Goal: Task Accomplishment & Management: Use online tool/utility

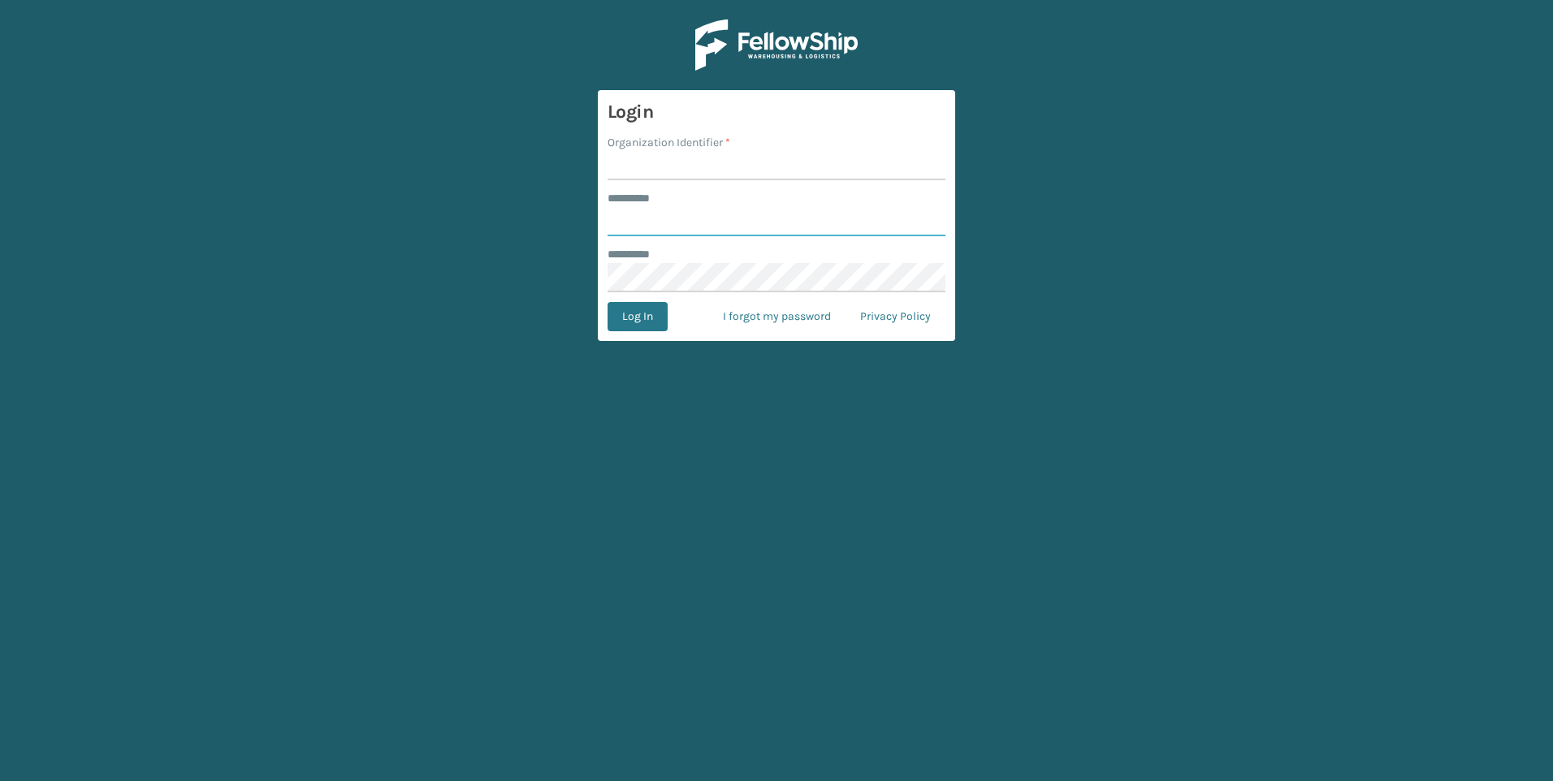
type input "***"
click at [720, 145] on label "Organization Identifier *" at bounding box center [669, 142] width 123 height 17
drag, startPoint x: 720, startPoint y: 145, endPoint x: 695, endPoint y: 162, distance: 30.9
click at [694, 162] on input "Organization Identifier *" at bounding box center [777, 165] width 338 height 29
click at [695, 162] on input "Organization Identifier *" at bounding box center [777, 165] width 338 height 29
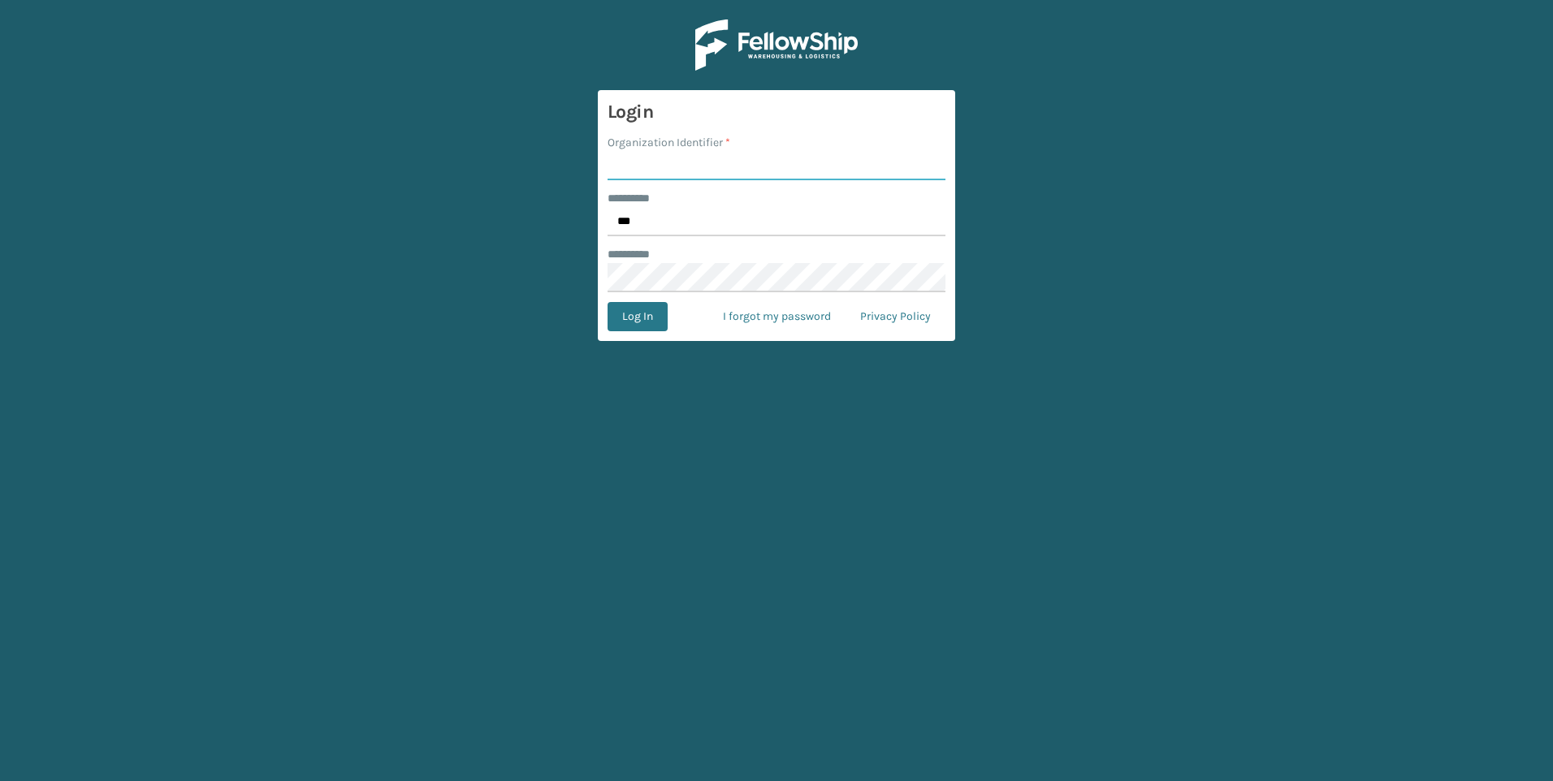
type input "Fellowship - West"
click at [665, 310] on button "Log In" at bounding box center [638, 316] width 60 height 29
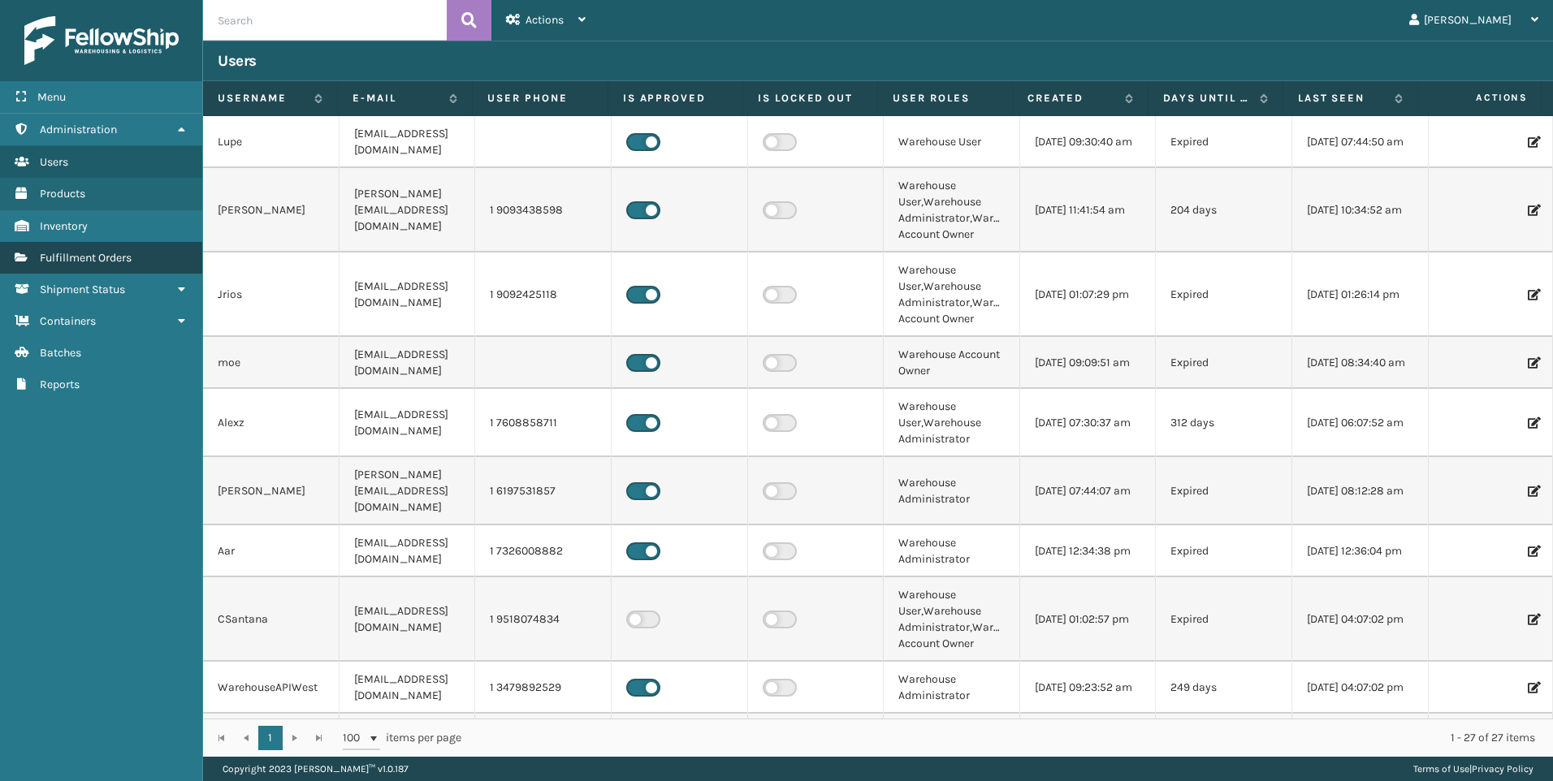
click at [101, 254] on span "Fulfillment Orders" at bounding box center [86, 258] width 92 height 14
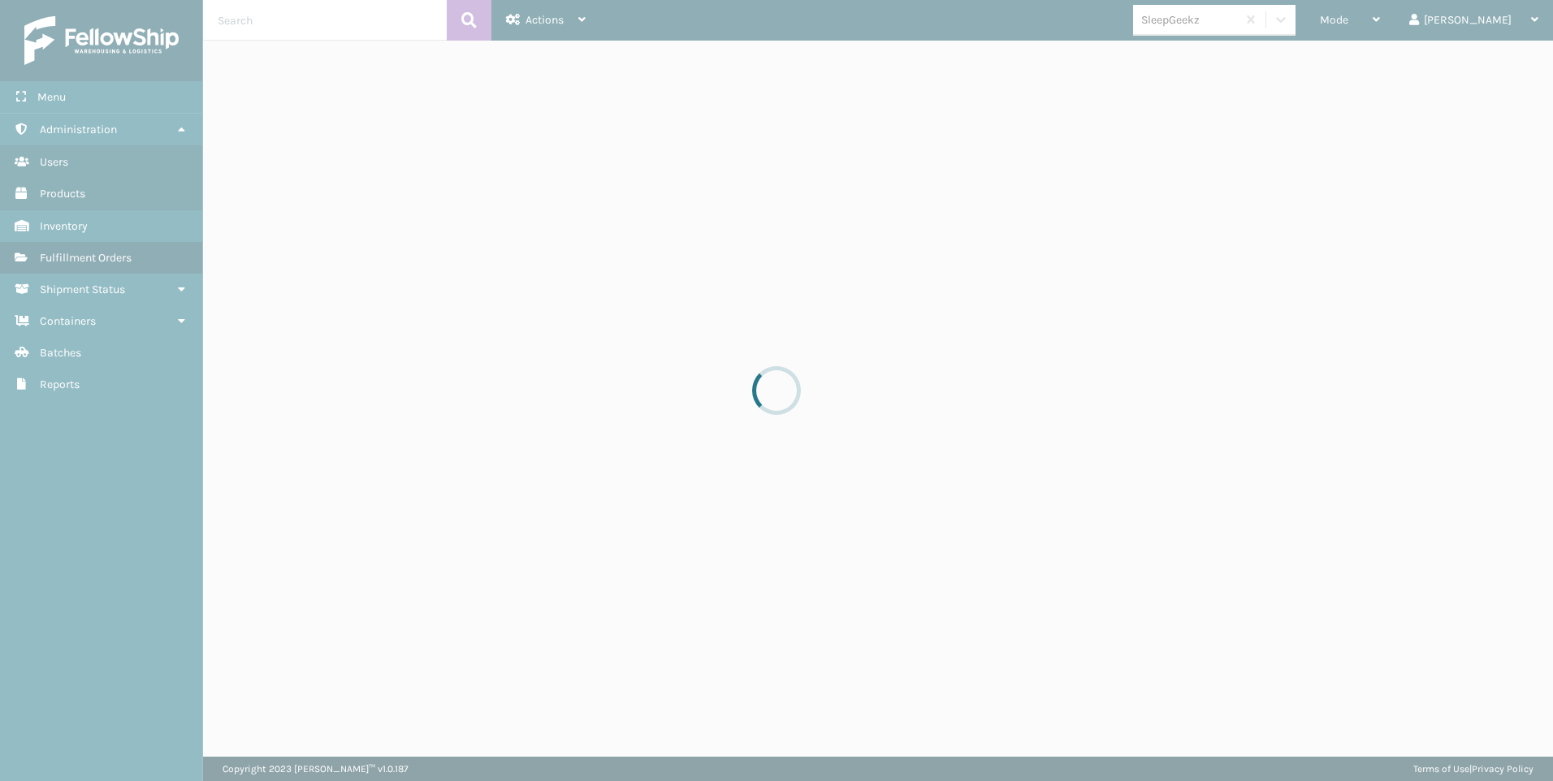
click at [1413, 23] on div at bounding box center [776, 390] width 1553 height 781
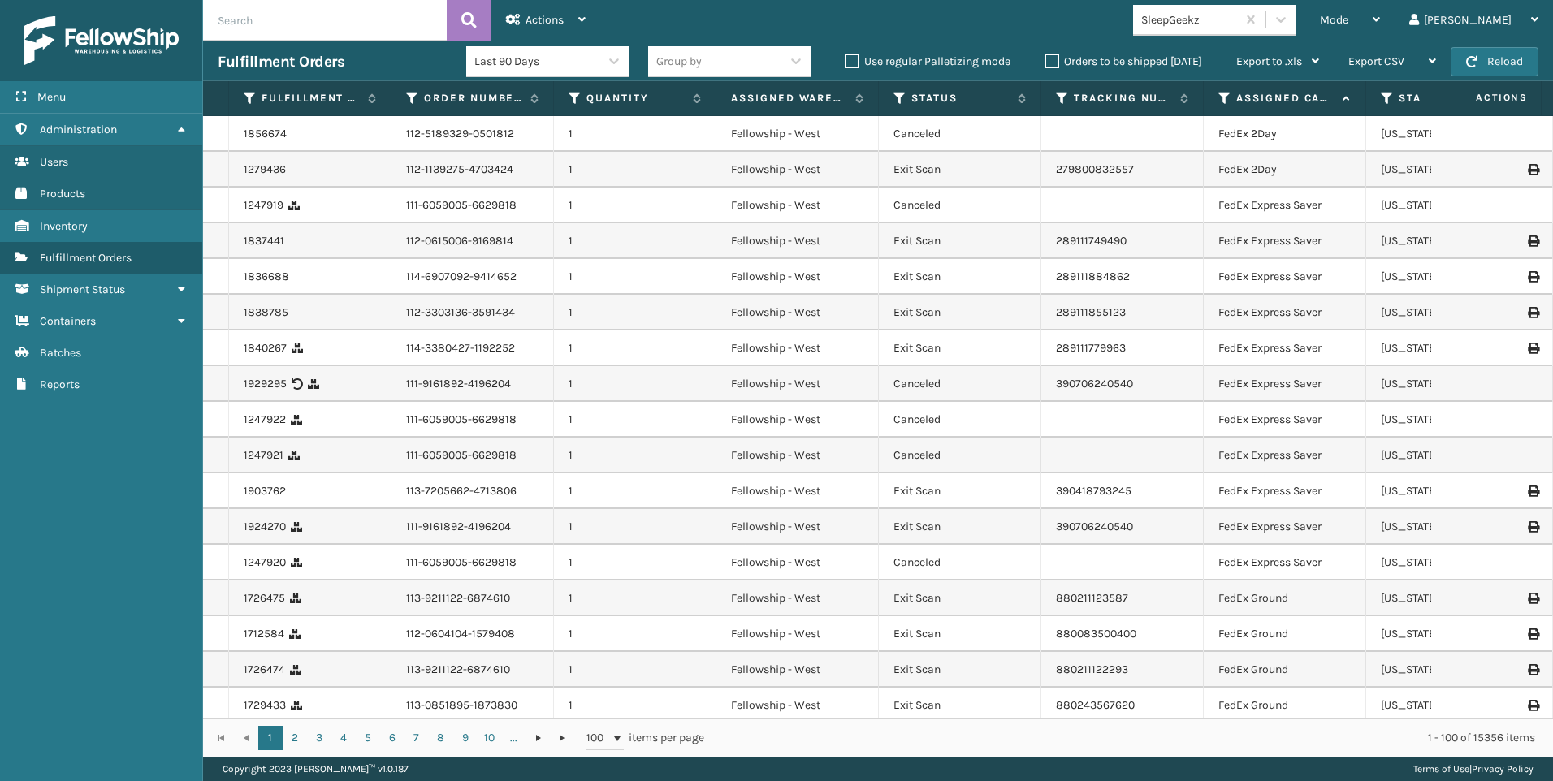
click at [1348, 23] on span "Mode" at bounding box center [1334, 20] width 28 height 14
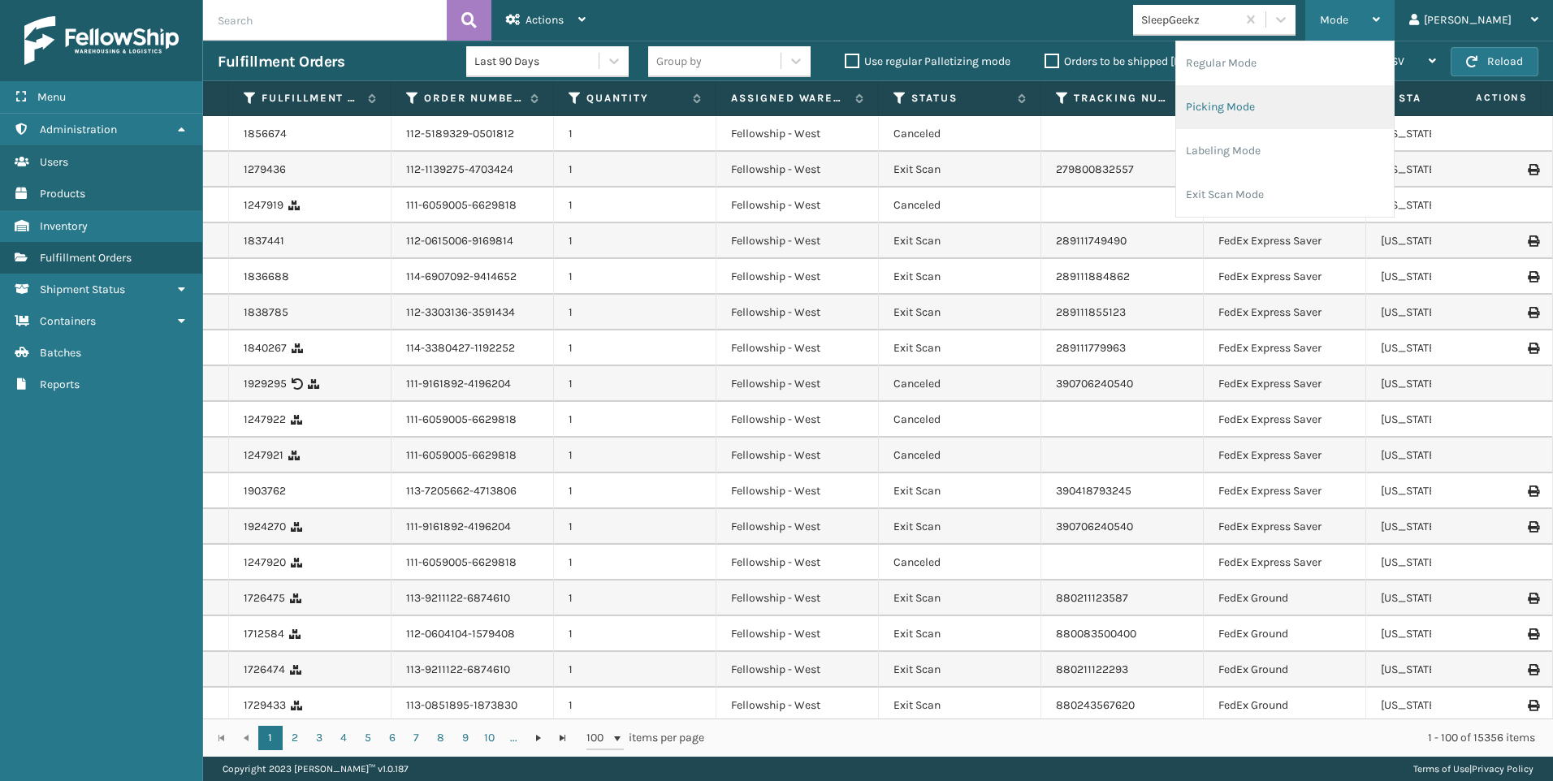
click at [1334, 101] on li "Picking Mode" at bounding box center [1285, 107] width 218 height 44
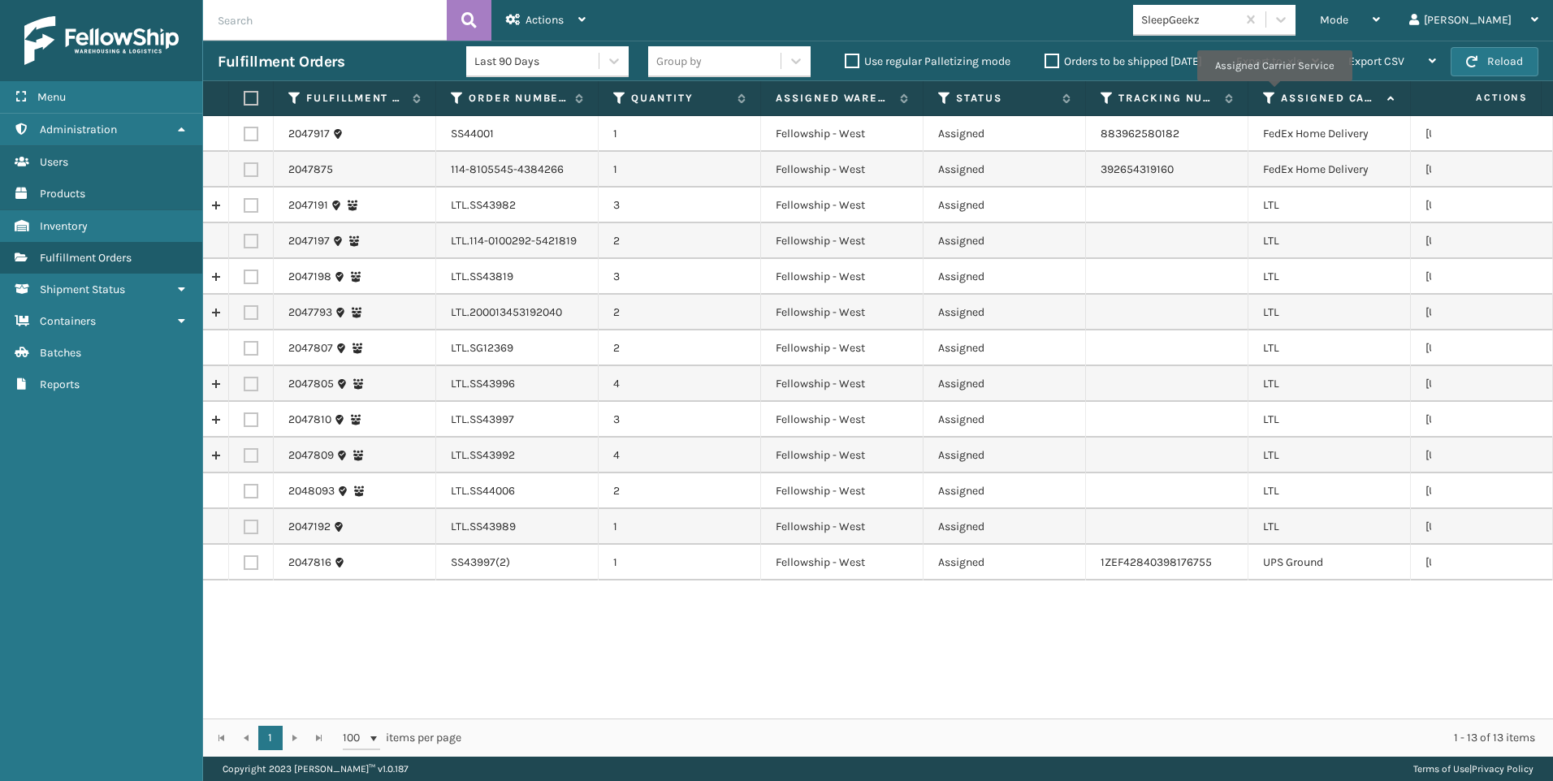
drag, startPoint x: 1274, startPoint y: 93, endPoint x: 1269, endPoint y: 104, distance: 12.4
click at [1274, 93] on icon at bounding box center [1269, 98] width 13 height 15
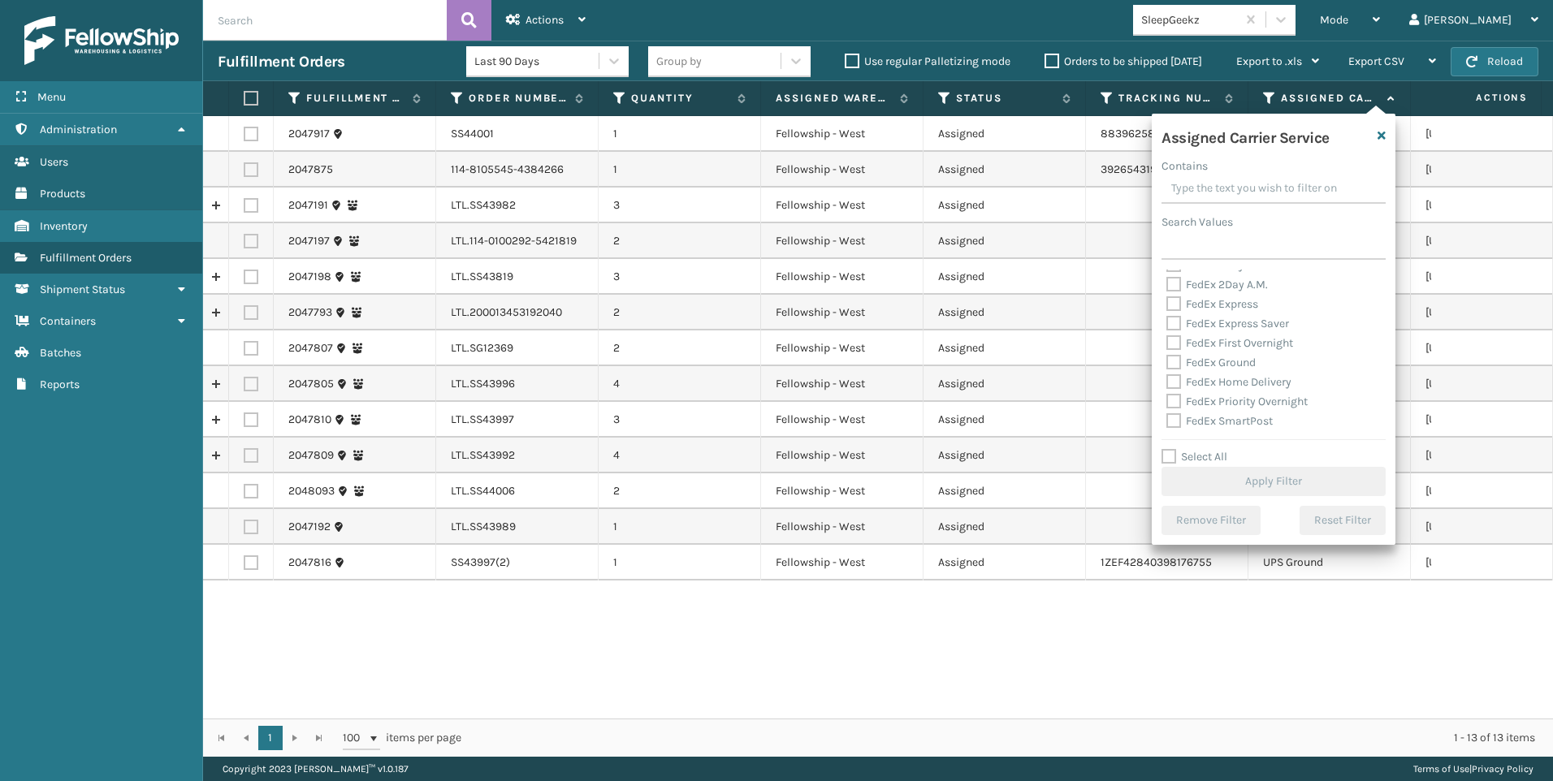
scroll to position [162, 0]
click at [1201, 352] on label "LTL" at bounding box center [1184, 351] width 36 height 14
click at [1167, 352] on input "LTL" at bounding box center [1166, 346] width 1 height 11
checkbox input "true"
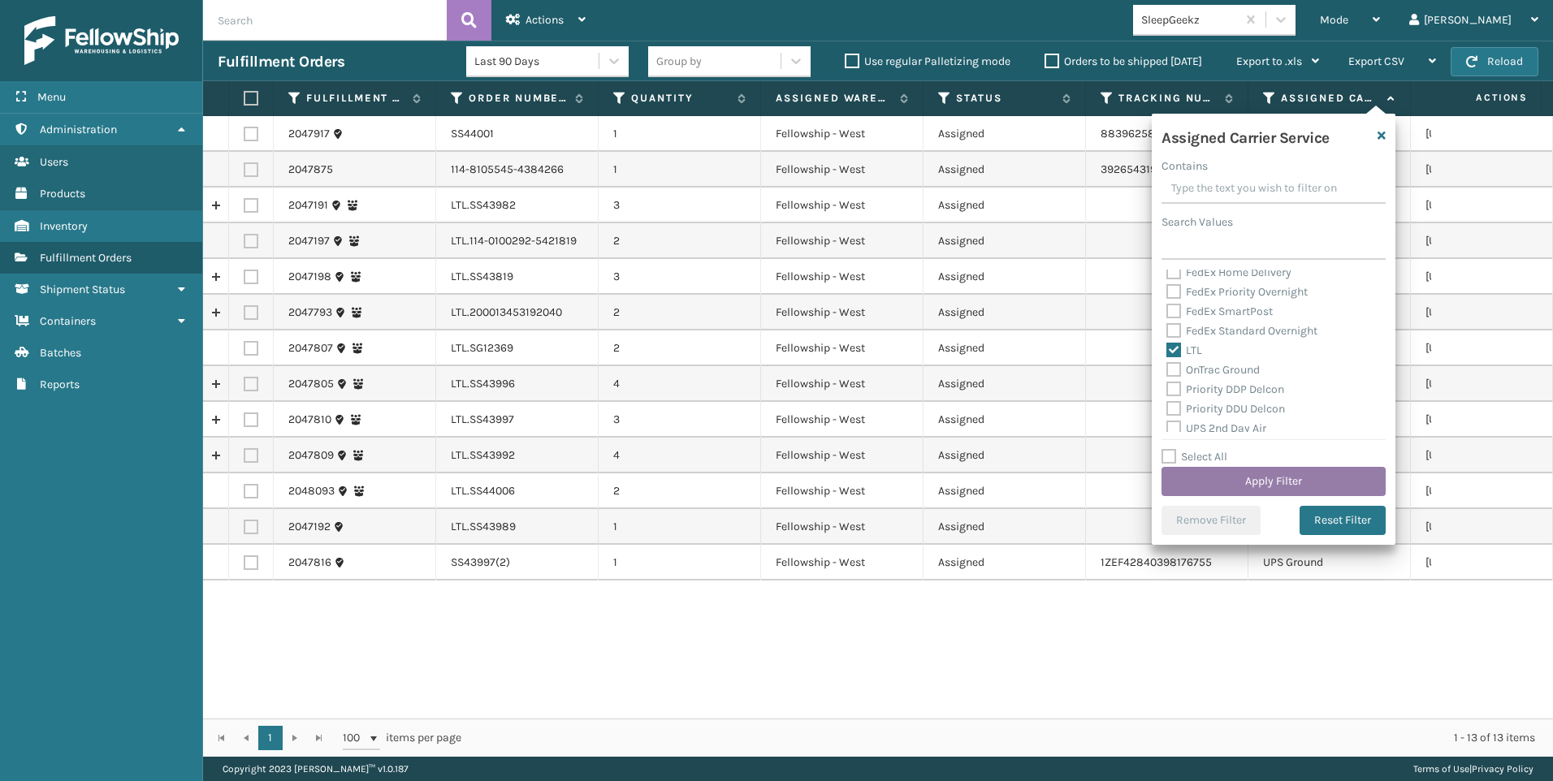
click at [1239, 483] on button "Apply Filter" at bounding box center [1274, 481] width 224 height 29
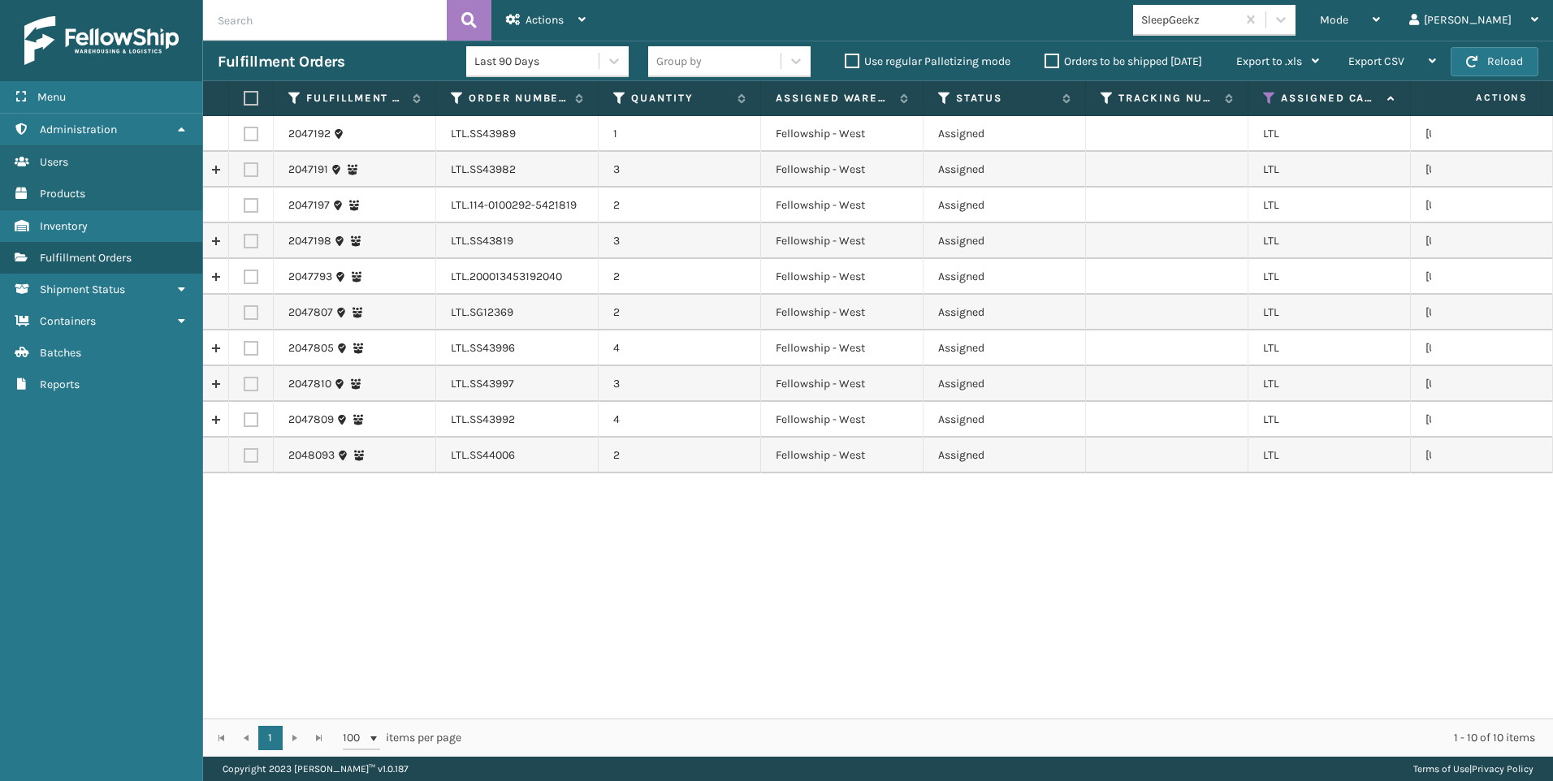
drag, startPoint x: 254, startPoint y: 97, endPoint x: 390, endPoint y: 74, distance: 137.5
click at [253, 97] on label at bounding box center [249, 98] width 10 height 15
click at [244, 97] on input "checkbox" at bounding box center [244, 98] width 1 height 11
checkbox input "true"
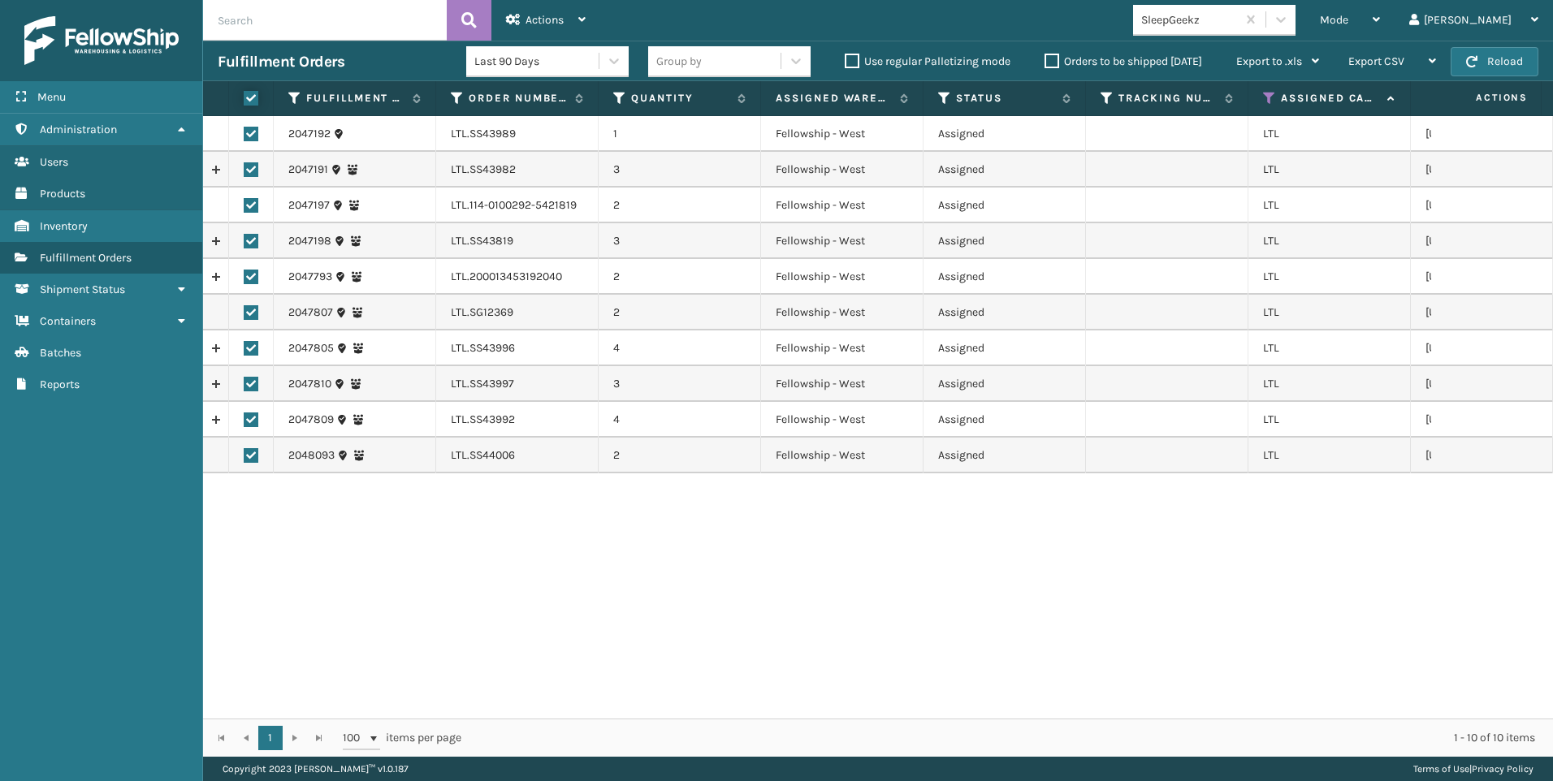
checkbox input "true"
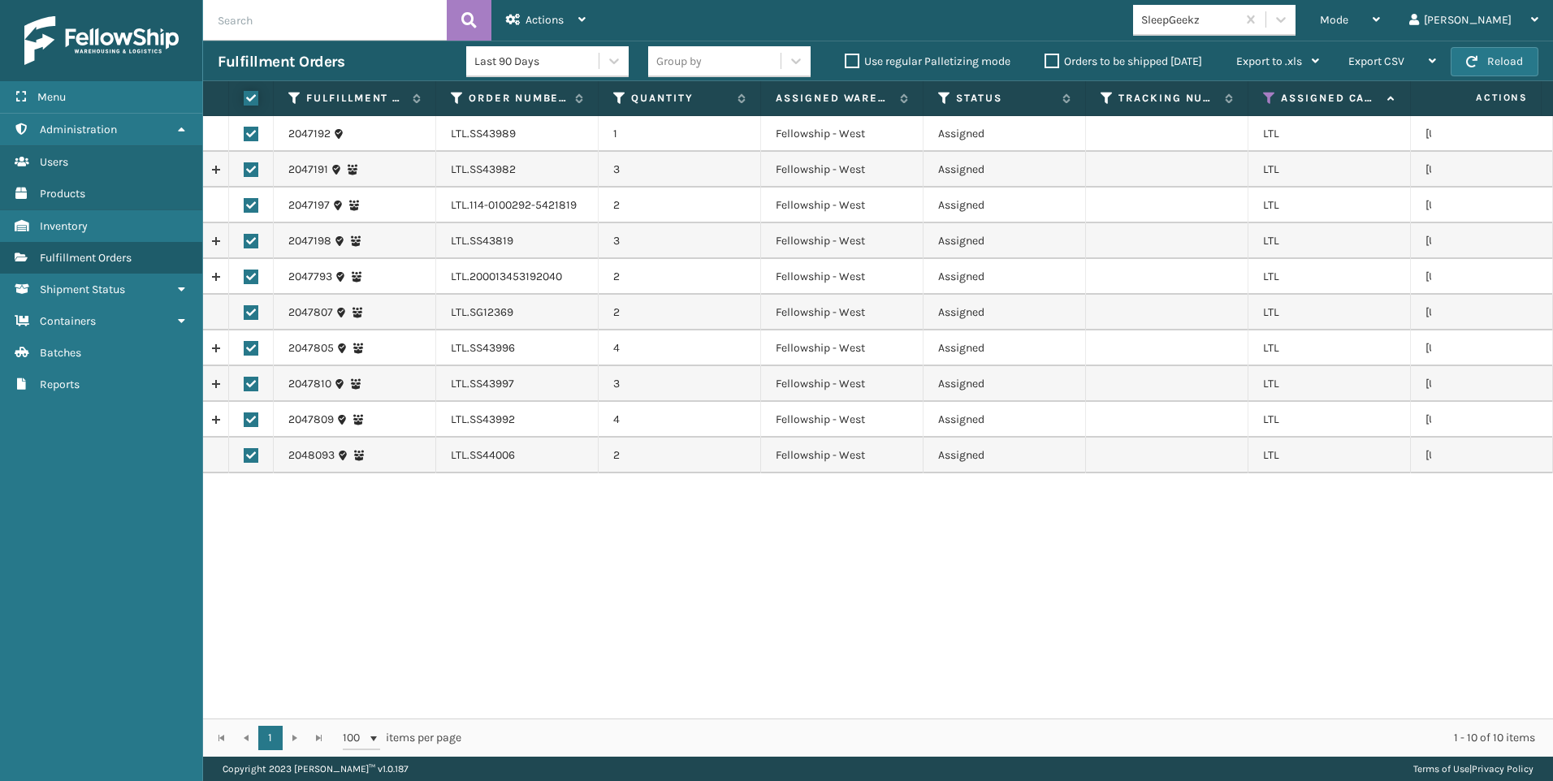
checkbox input "true"
click at [505, 30] on div "Actions Settings Remove All Filters Export Labels Create Picking Batch" at bounding box center [545, 20] width 109 height 41
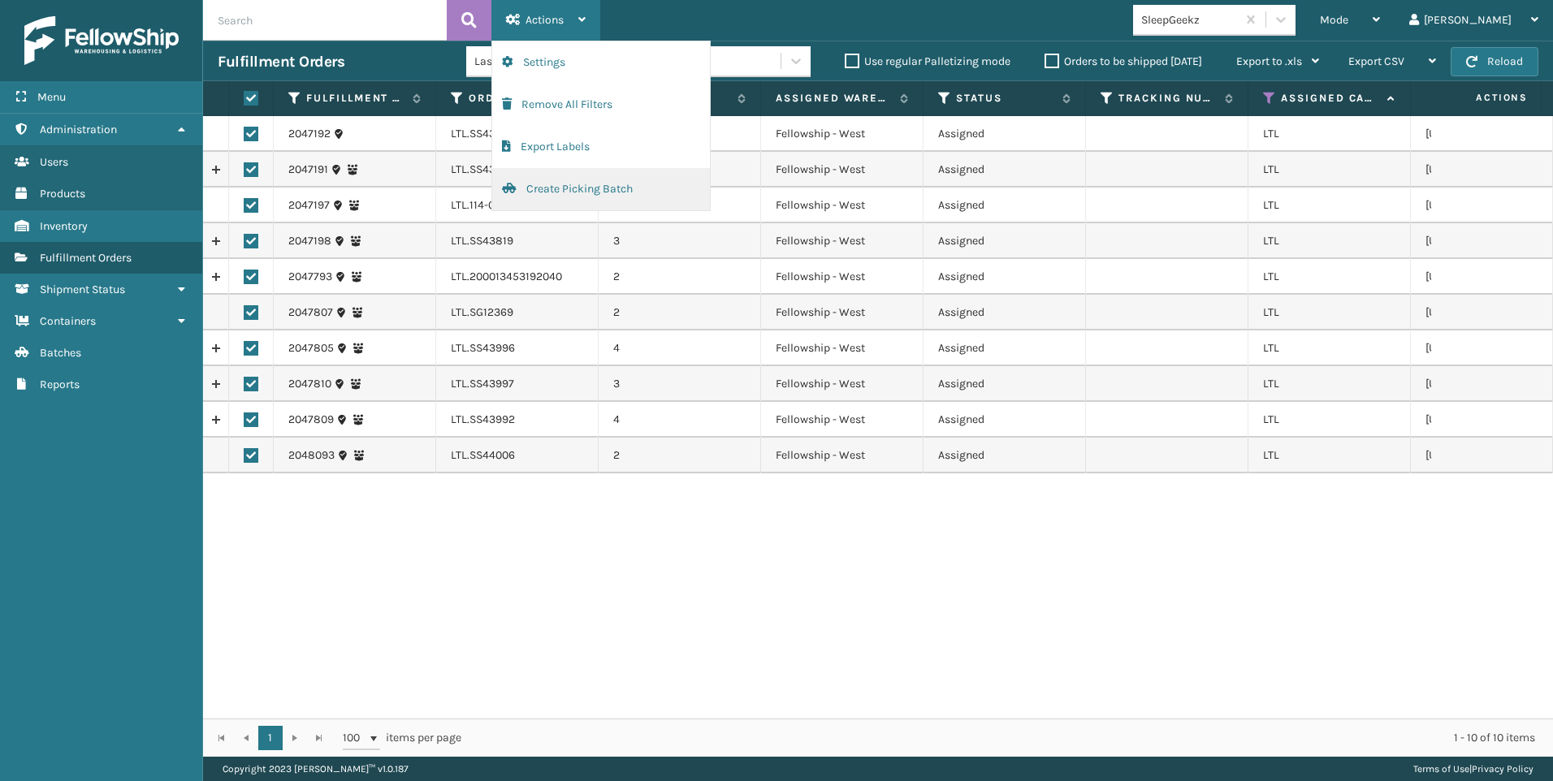
click at [565, 182] on button "Create Picking Batch" at bounding box center [601, 189] width 218 height 42
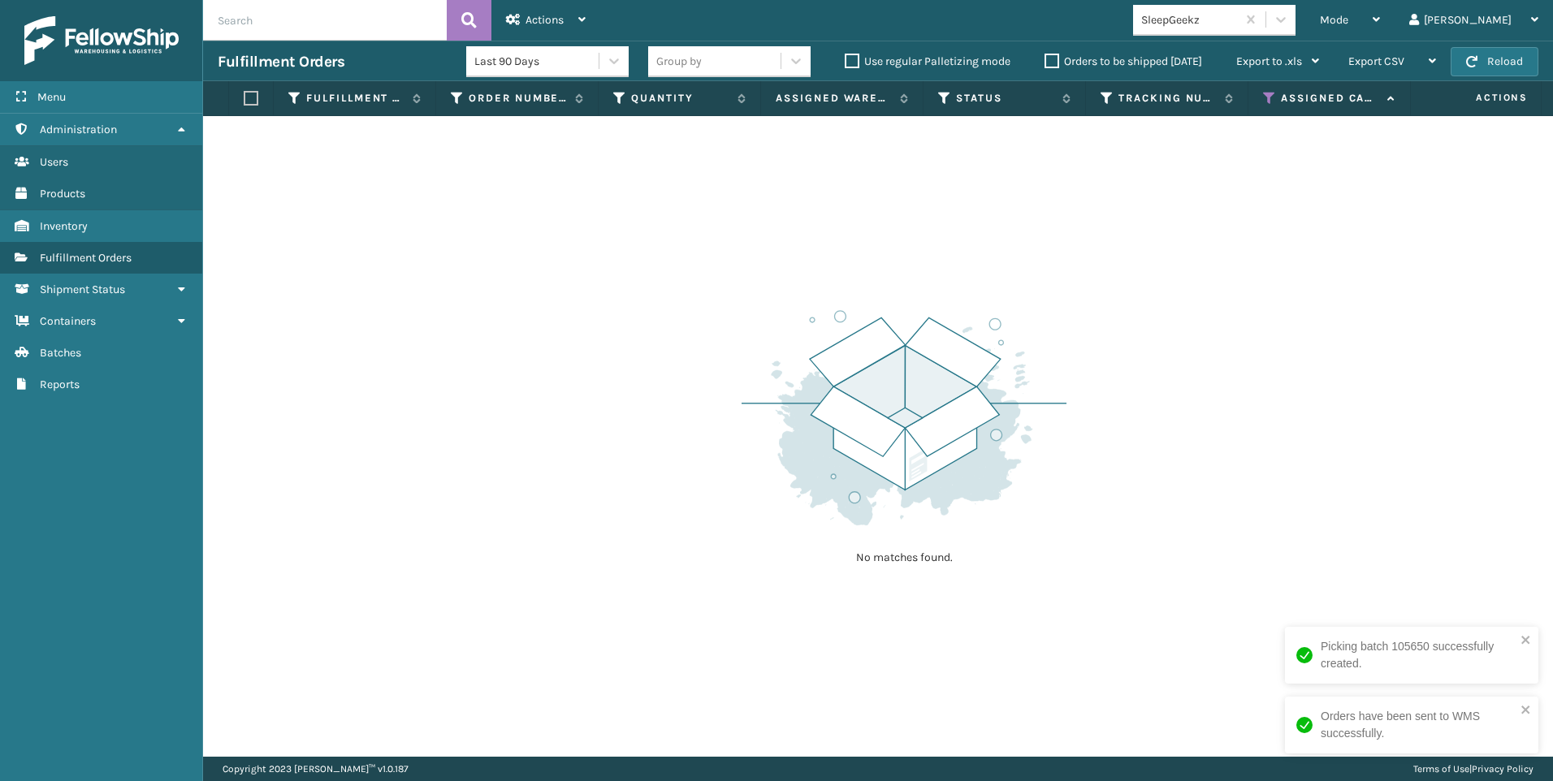
click at [1238, 18] on div "SleepGeekz" at bounding box center [1189, 19] width 97 height 17
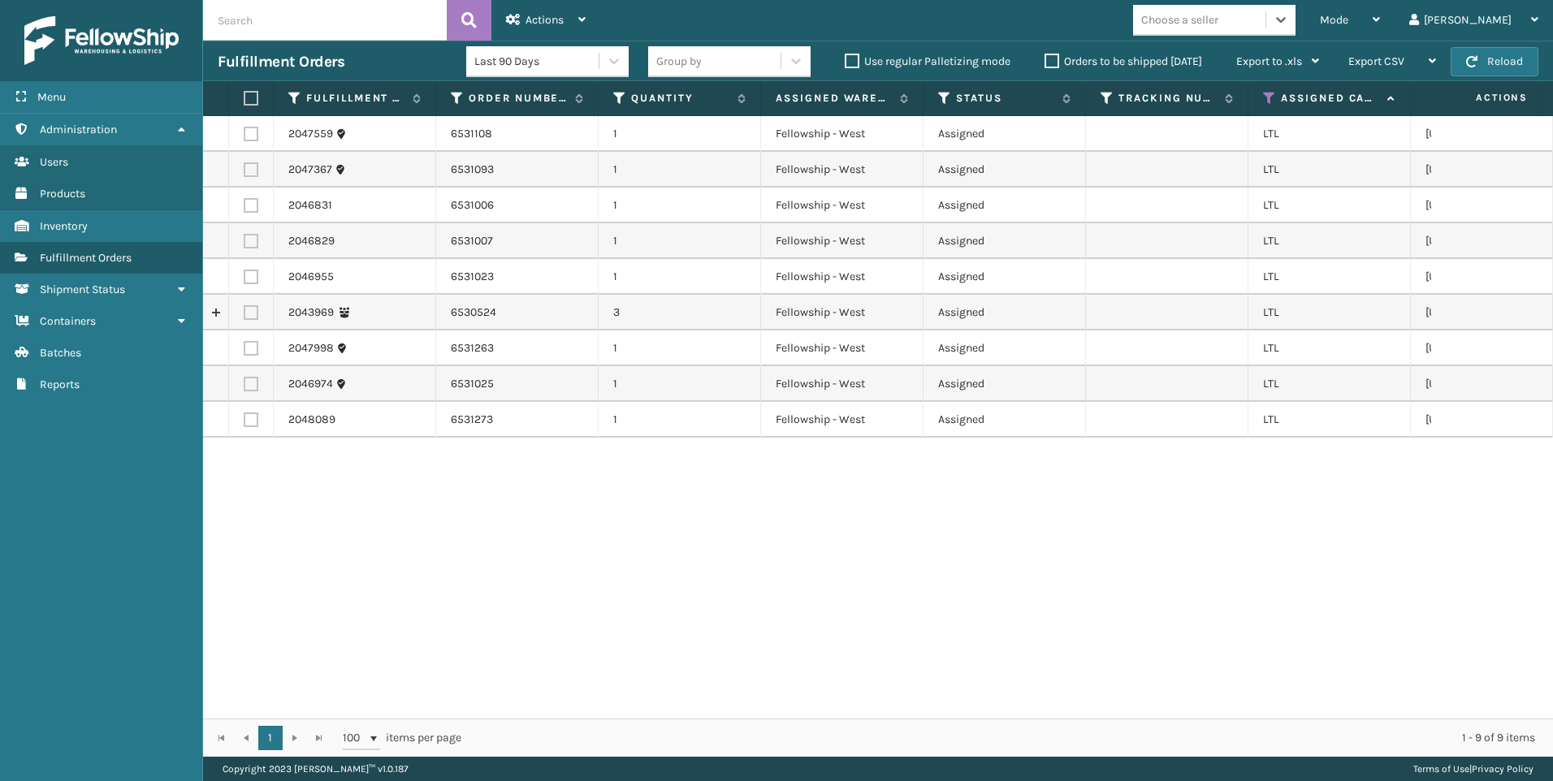
click at [1266, 32] on div "Choose a seller" at bounding box center [1199, 19] width 132 height 27
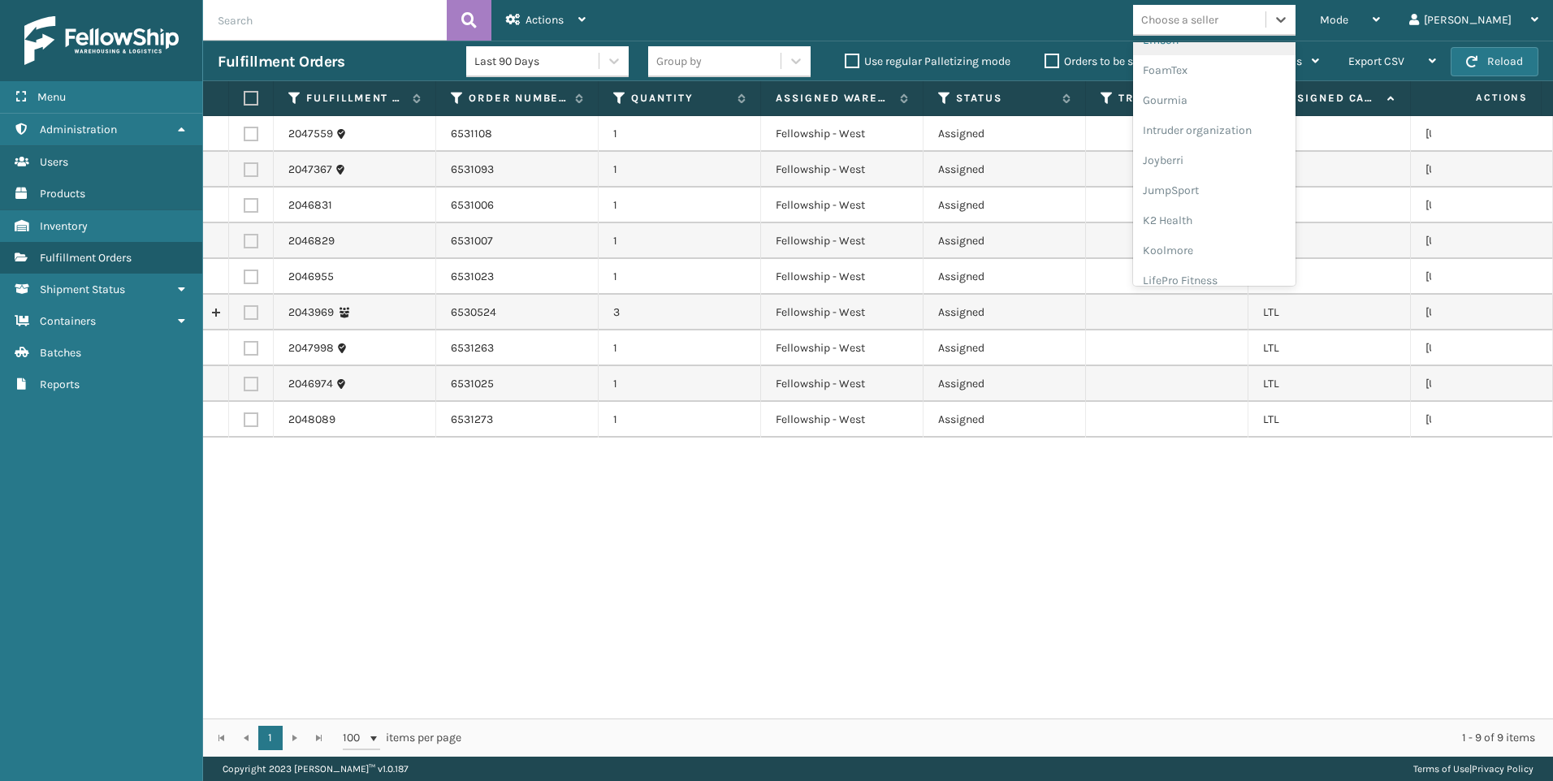
scroll to position [514, 0]
click at [1253, 128] on div "Koolmore" at bounding box center [1214, 117] width 162 height 30
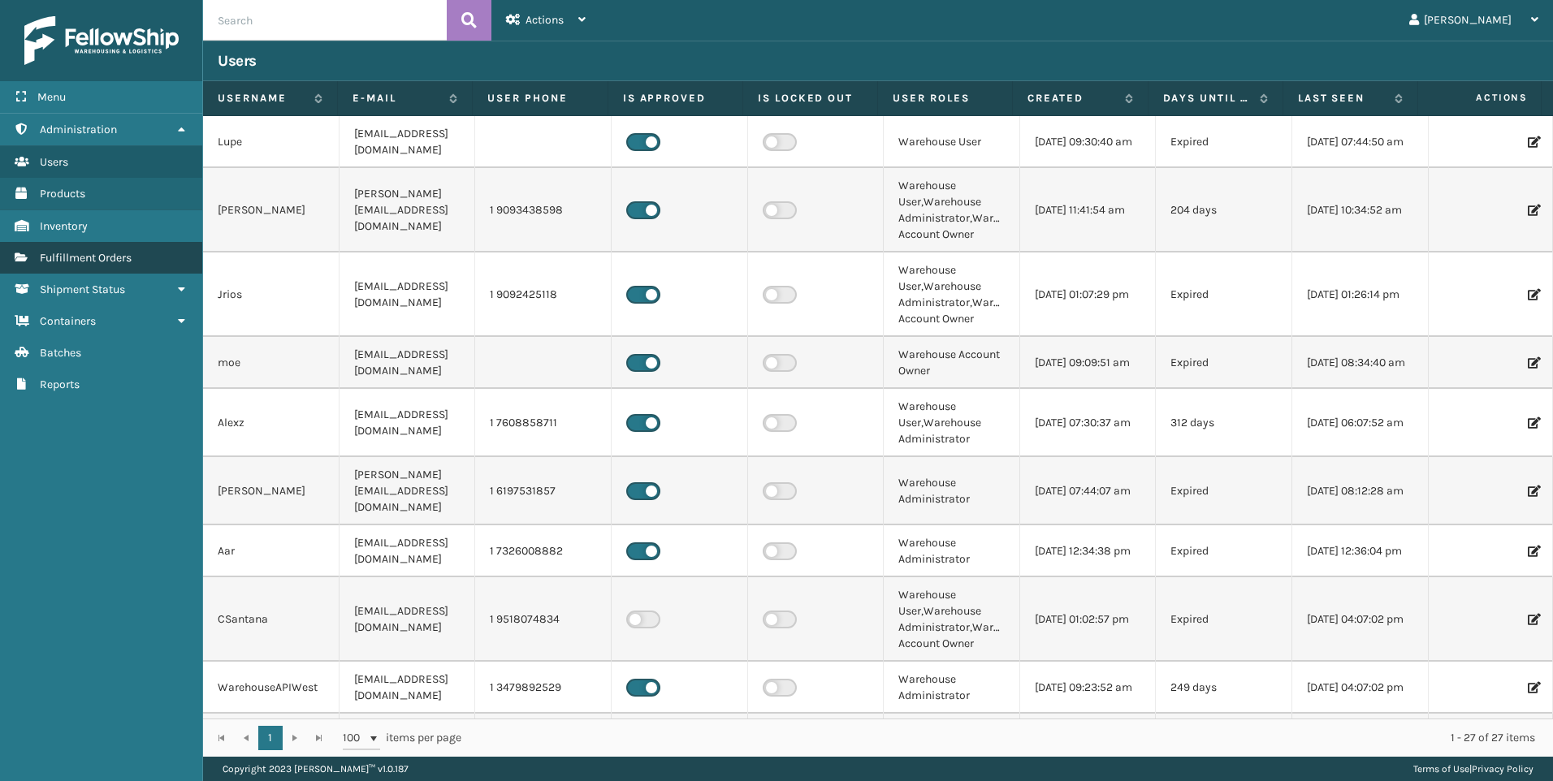
click at [115, 253] on span "Fulfillment Orders" at bounding box center [86, 258] width 92 height 14
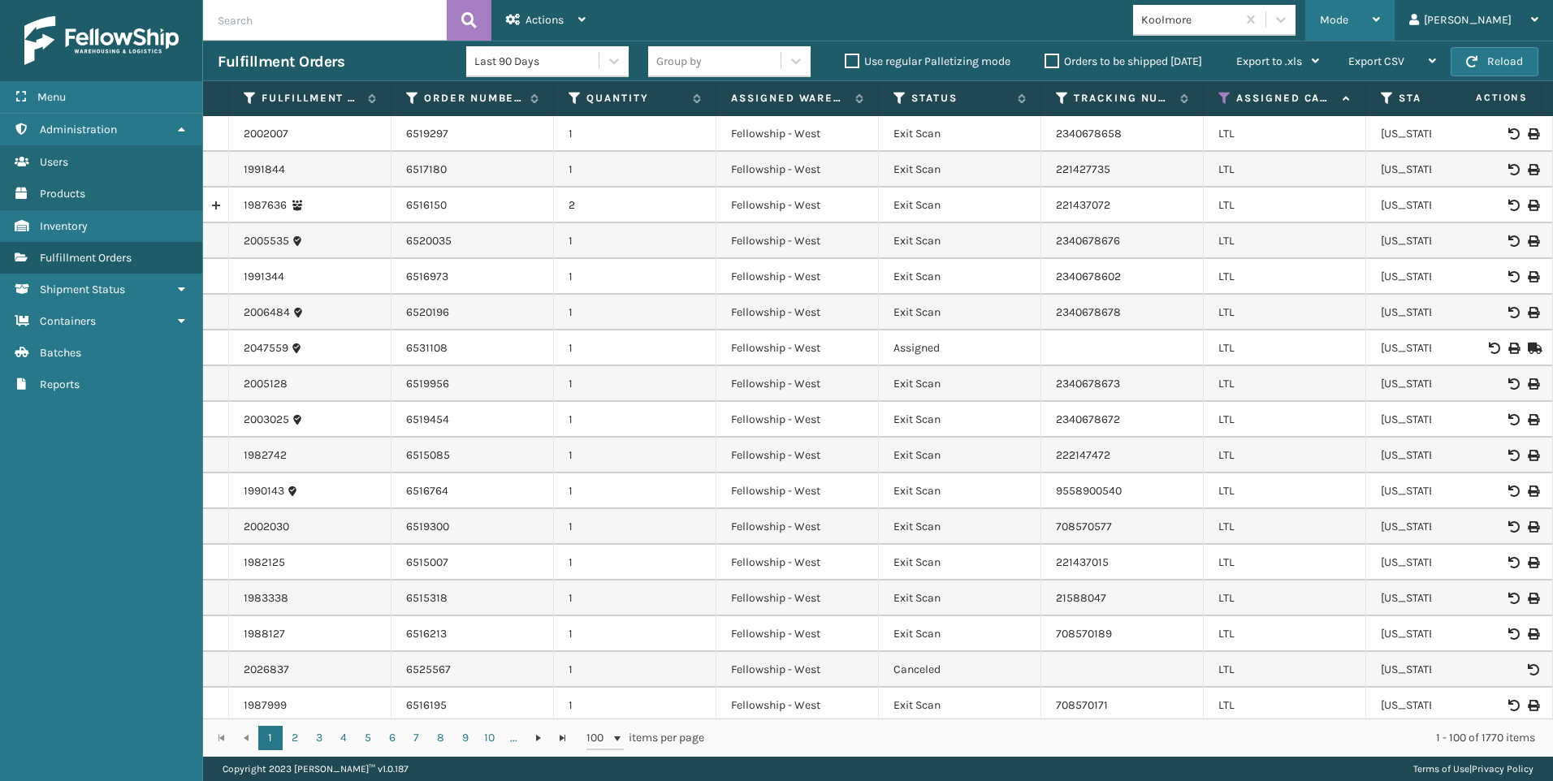
click at [1348, 23] on span "Mode" at bounding box center [1334, 20] width 28 height 14
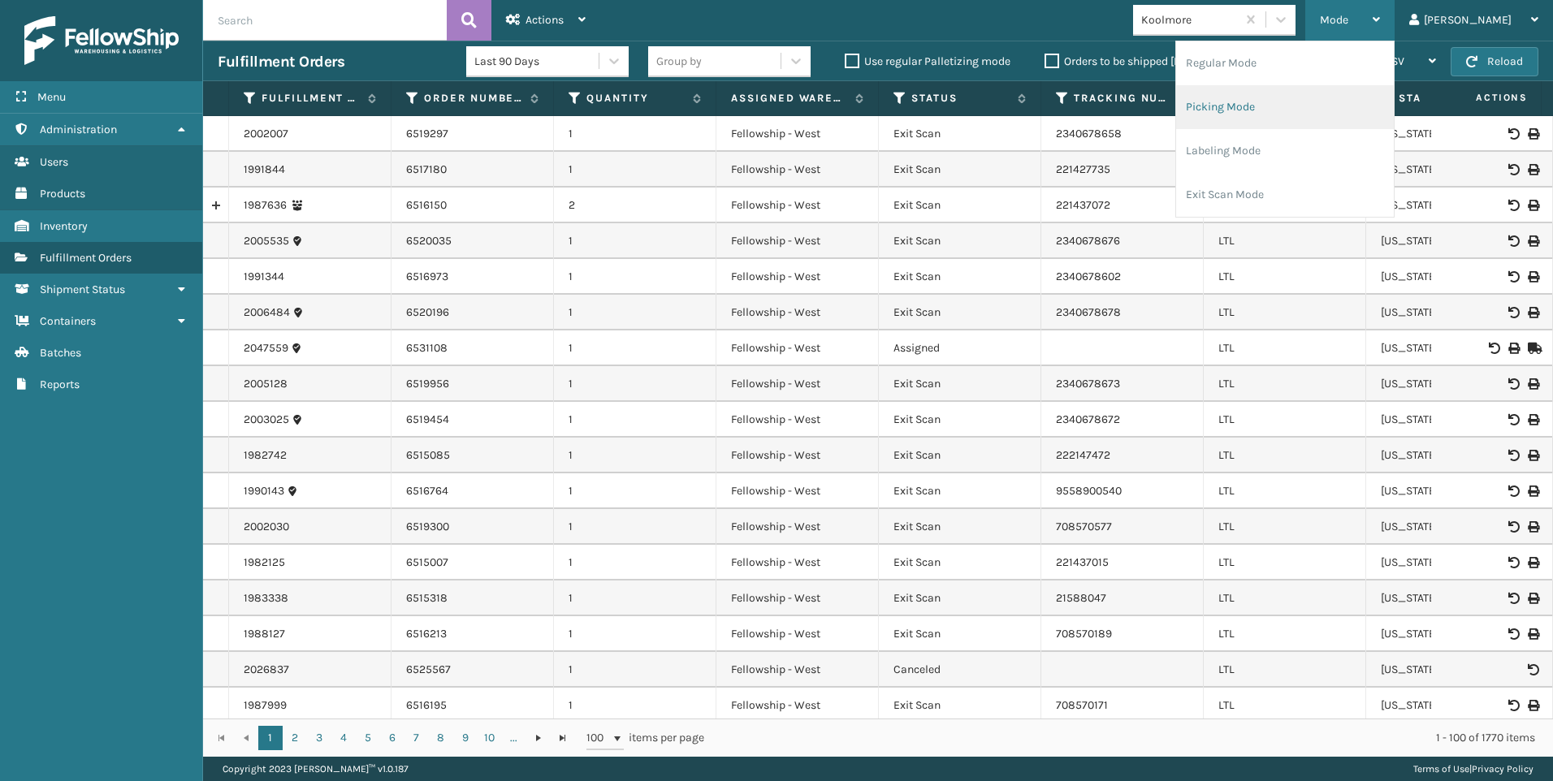
click at [1314, 94] on li "Picking Mode" at bounding box center [1285, 107] width 218 height 44
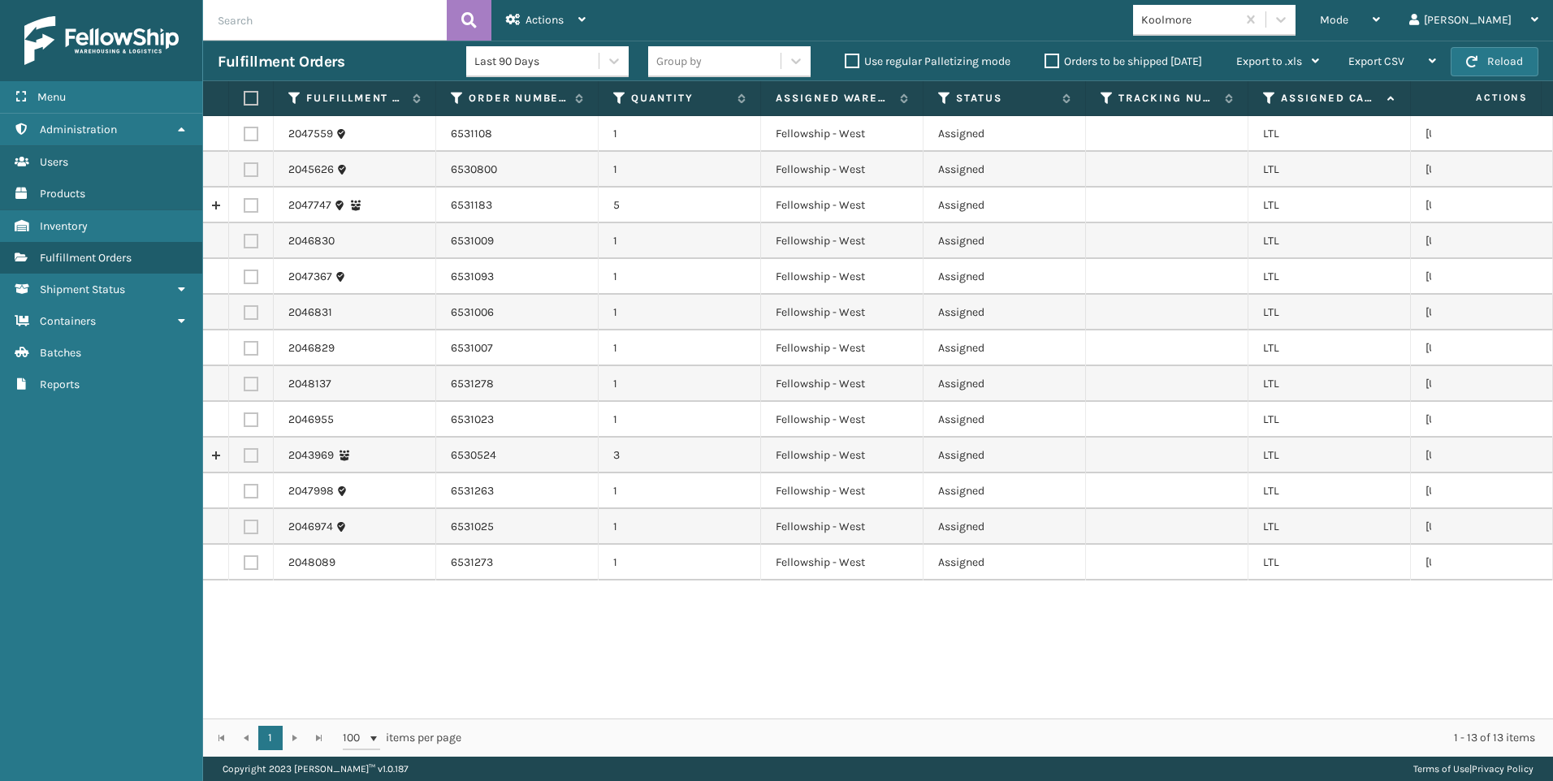
click at [253, 97] on label at bounding box center [249, 98] width 10 height 15
click at [244, 97] on input "checkbox" at bounding box center [244, 98] width 1 height 11
checkbox input "true"
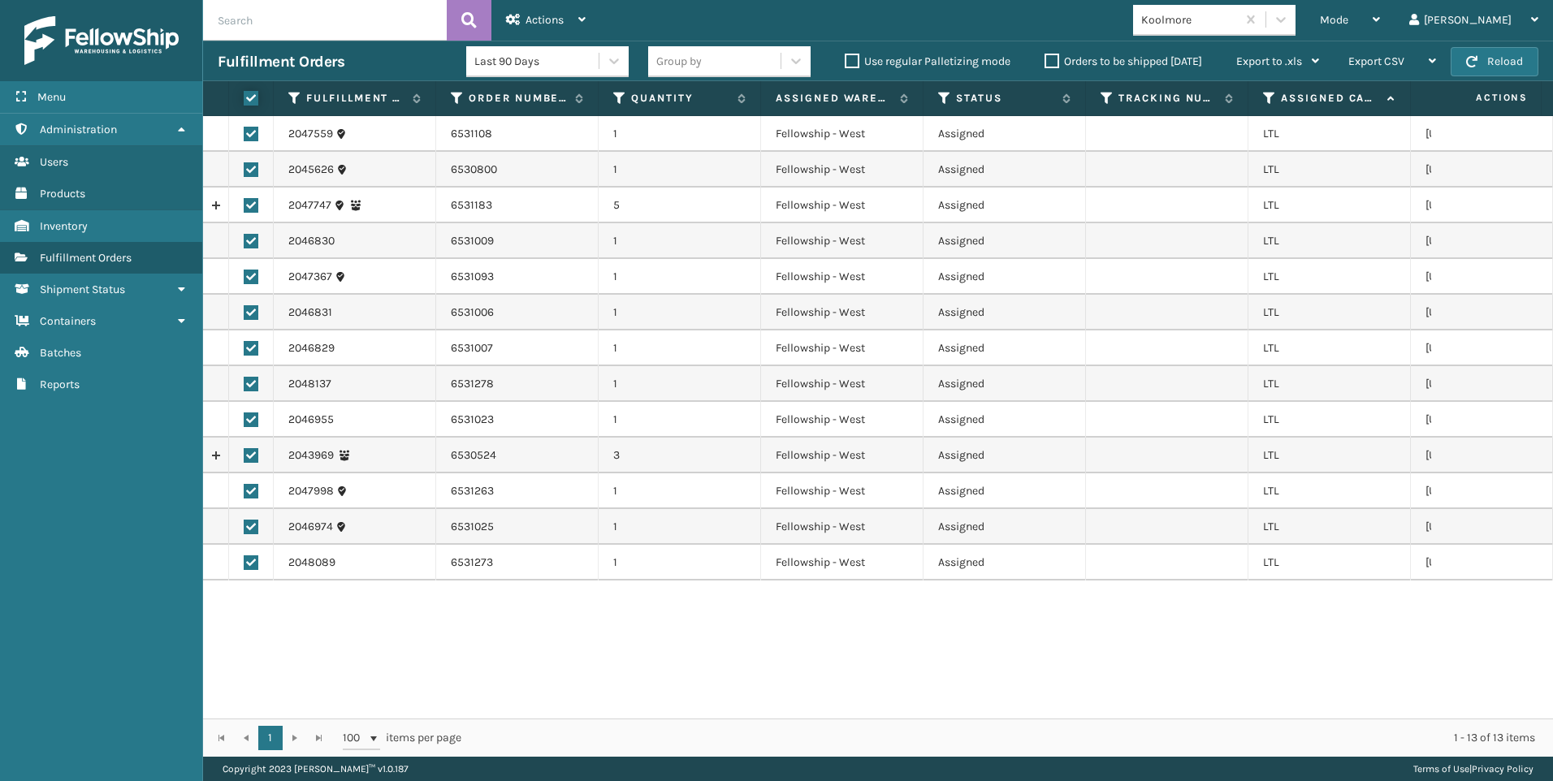
checkbox input "true"
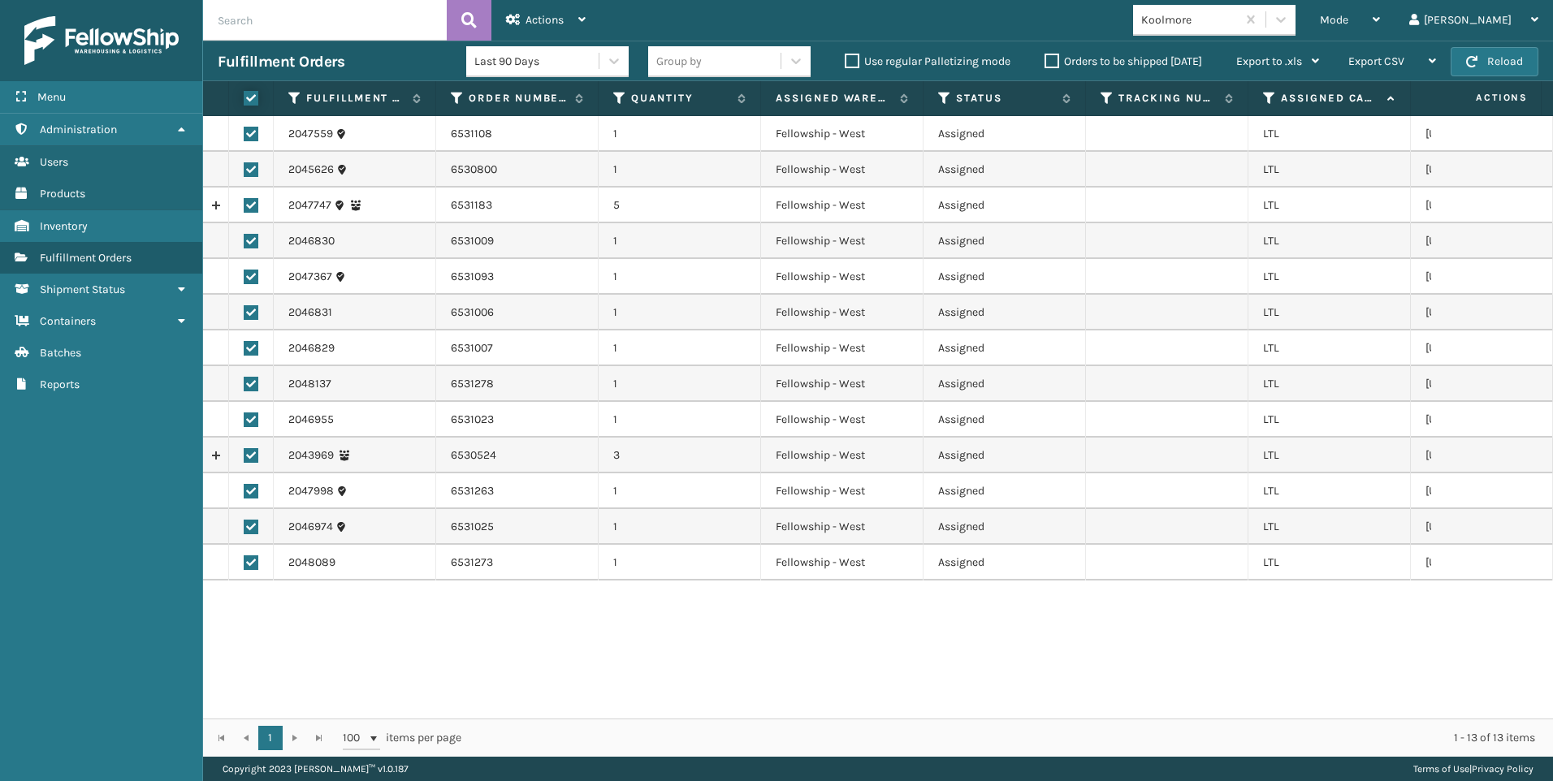
checkbox input "true"
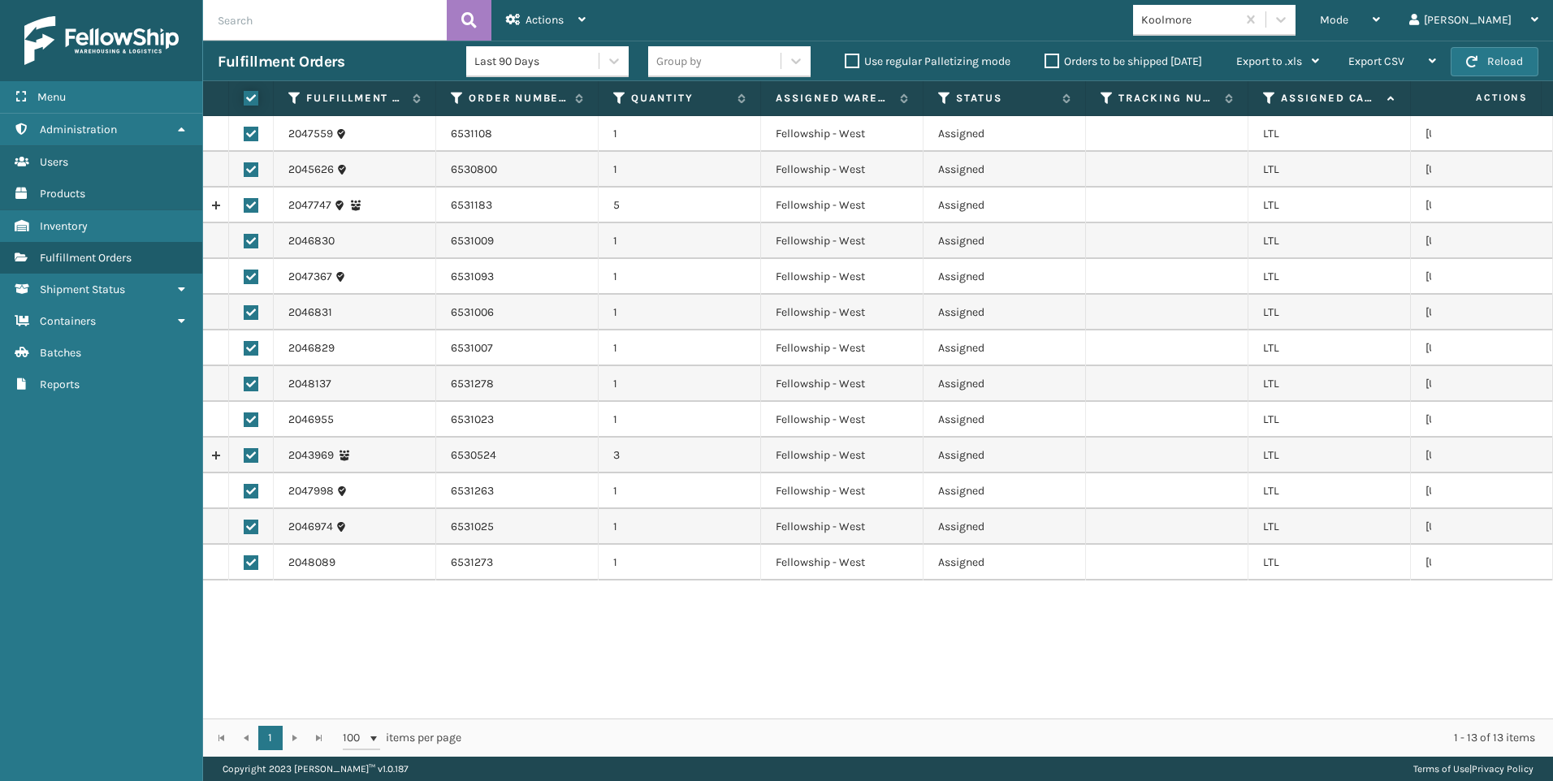
checkbox input "true"
click at [879, 245] on td "Fellowship - West" at bounding box center [842, 241] width 162 height 36
click at [559, 10] on div "Actions" at bounding box center [546, 20] width 80 height 41
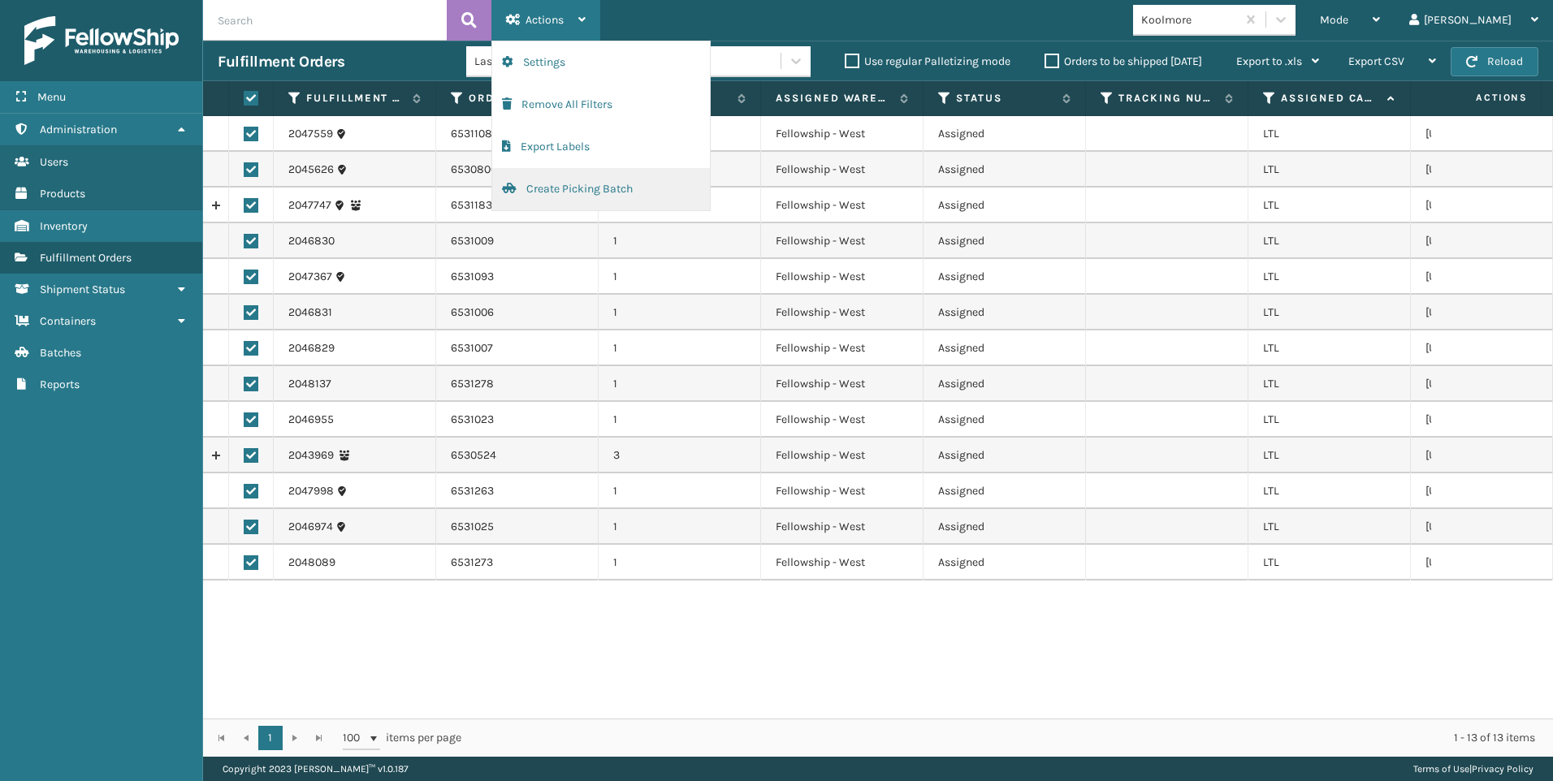
click at [590, 195] on button "Create Picking Batch" at bounding box center [601, 189] width 218 height 42
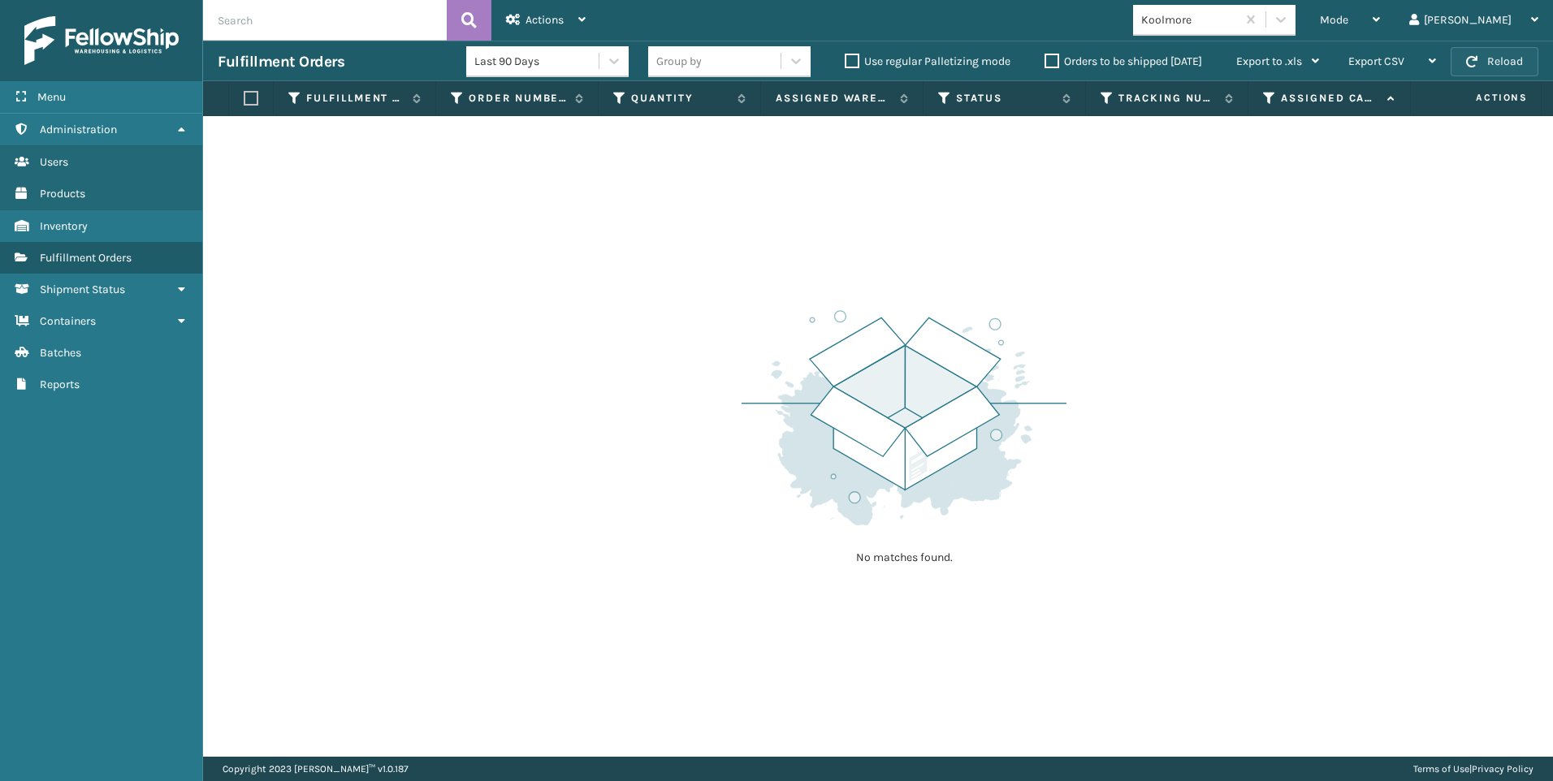
click at [1495, 62] on button "Reload" at bounding box center [1495, 61] width 88 height 29
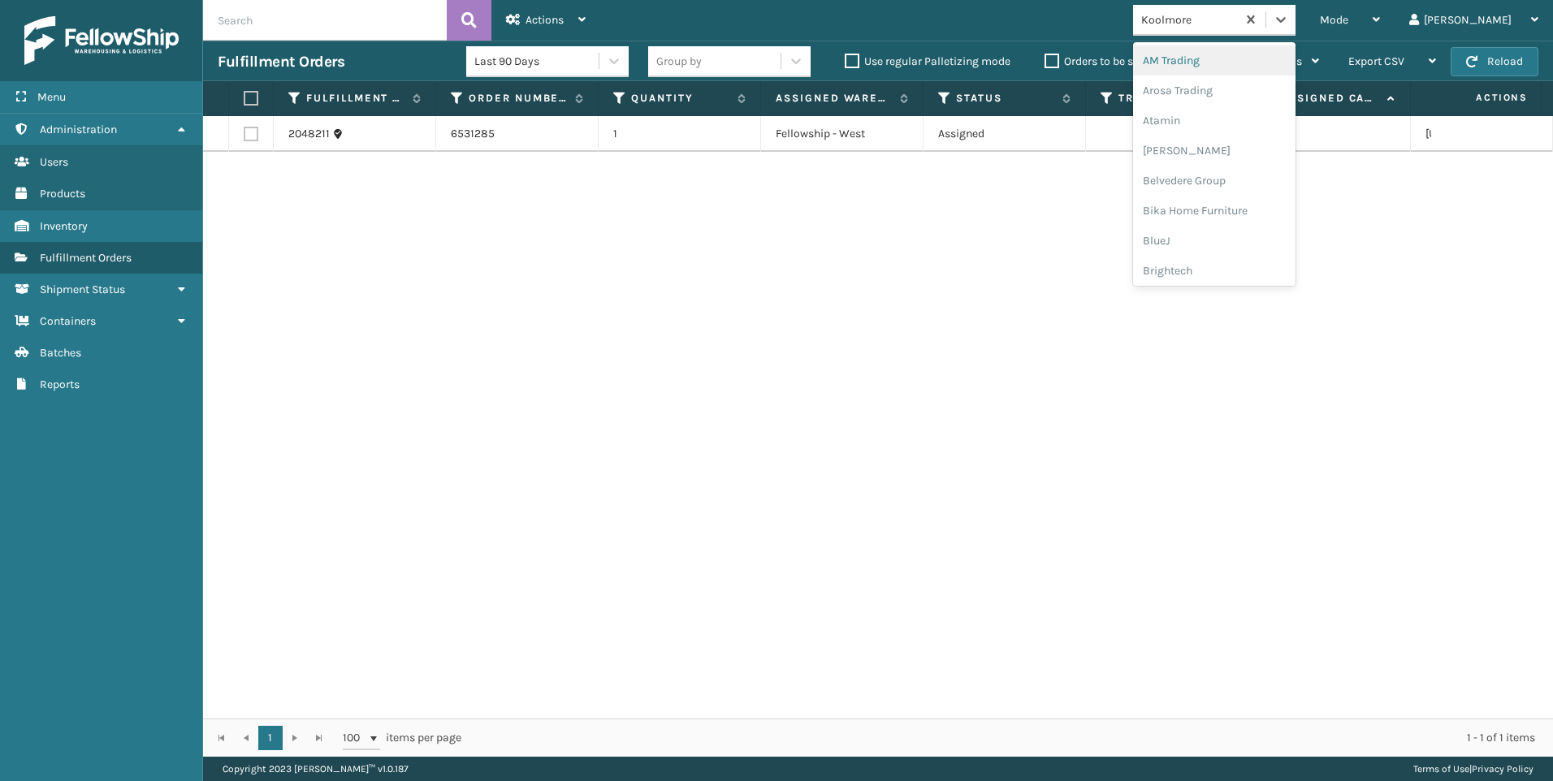
click at [1238, 18] on div "Koolmore" at bounding box center [1189, 19] width 97 height 17
click at [987, 214] on div "2048211 6531285 1 Fellowship - West Assigned LTL [US_STATE]" at bounding box center [878, 417] width 1350 height 603
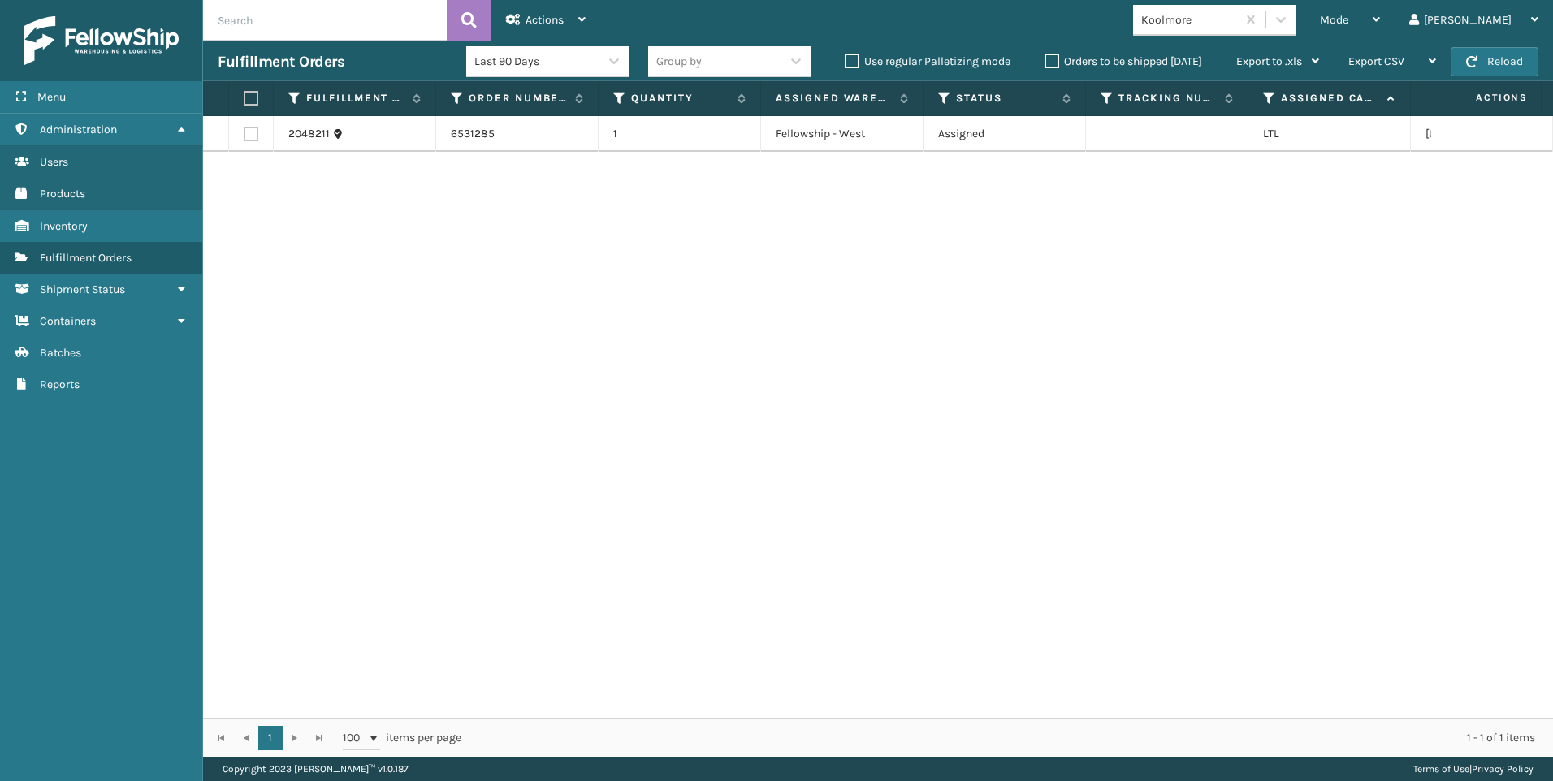
click at [1234, 18] on div "Koolmore" at bounding box center [1189, 19] width 97 height 17
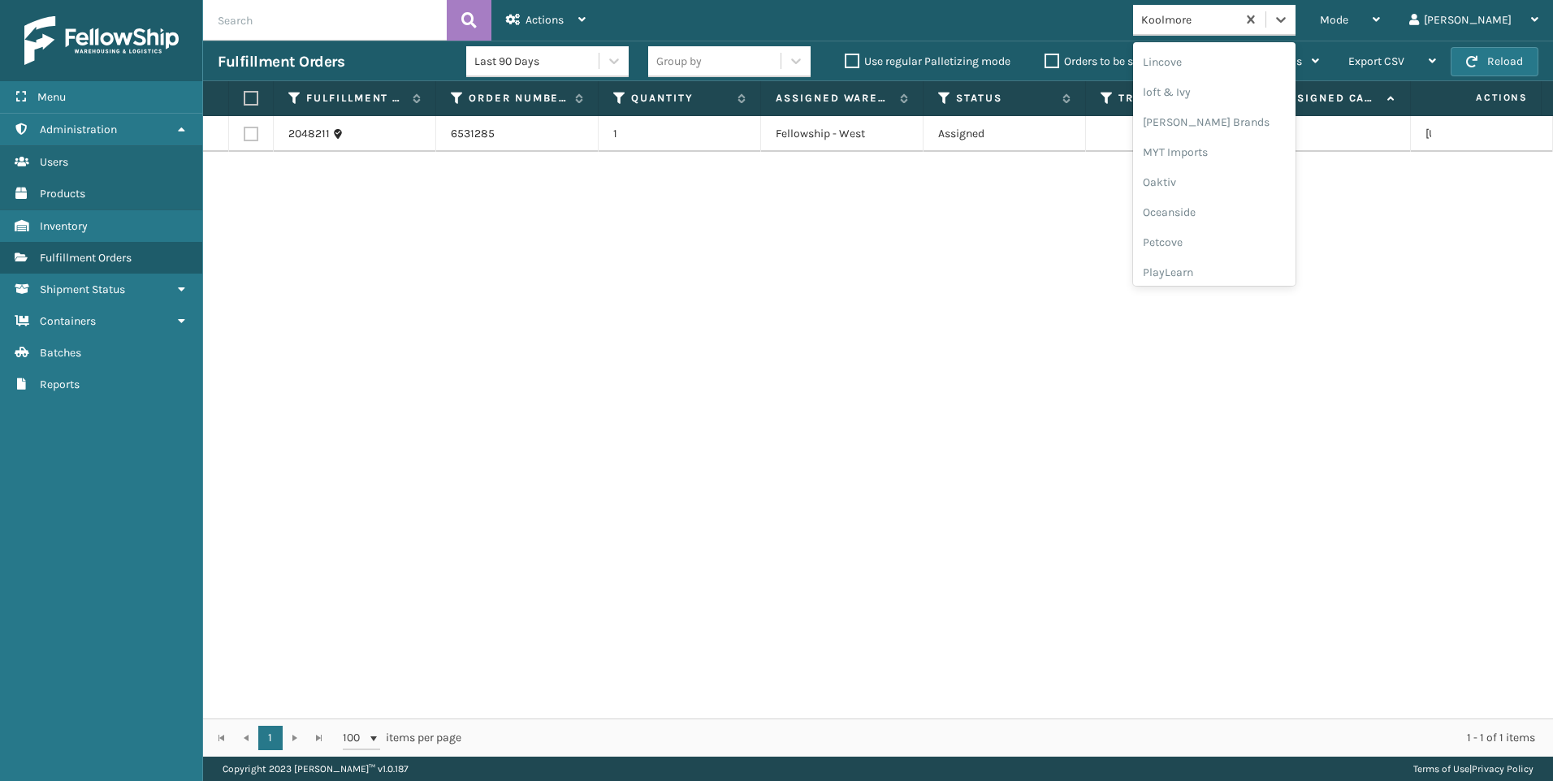
scroll to position [785, 0]
click at [1279, 239] on div "SleepGeekz" at bounding box center [1214, 238] width 162 height 30
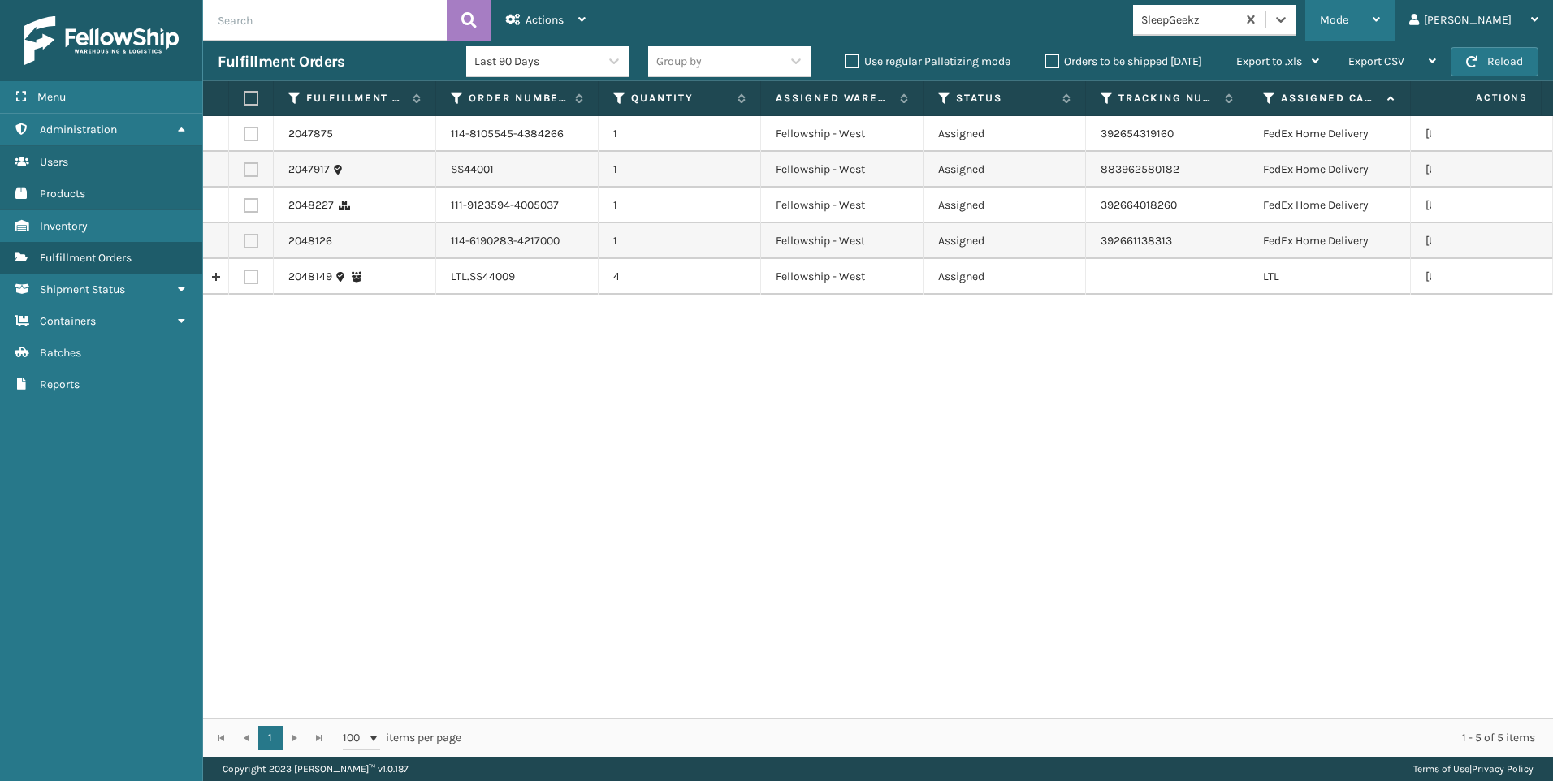
click at [1348, 23] on span "Mode" at bounding box center [1334, 20] width 28 height 14
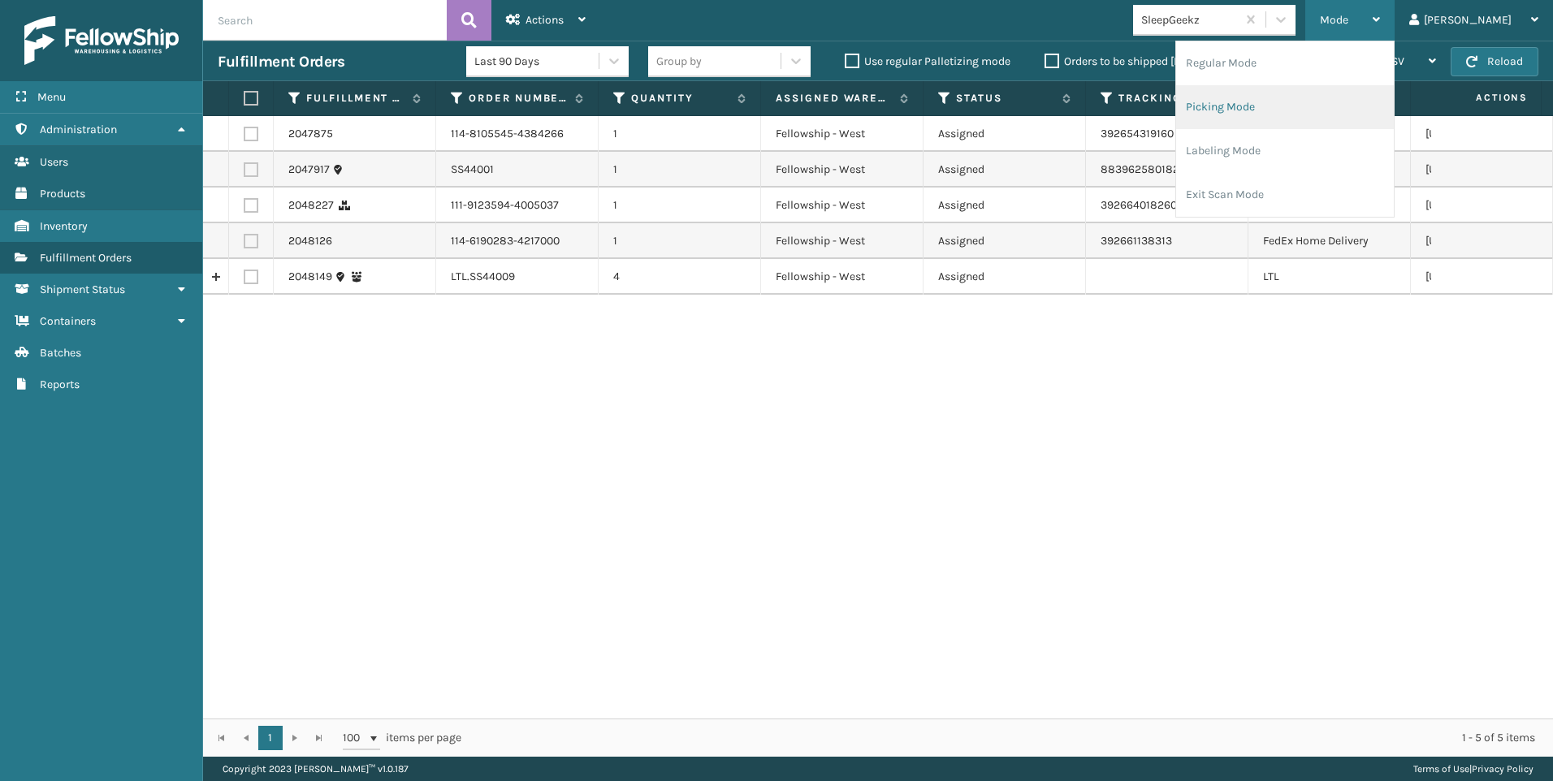
click at [1337, 101] on li "Picking Mode" at bounding box center [1285, 107] width 218 height 44
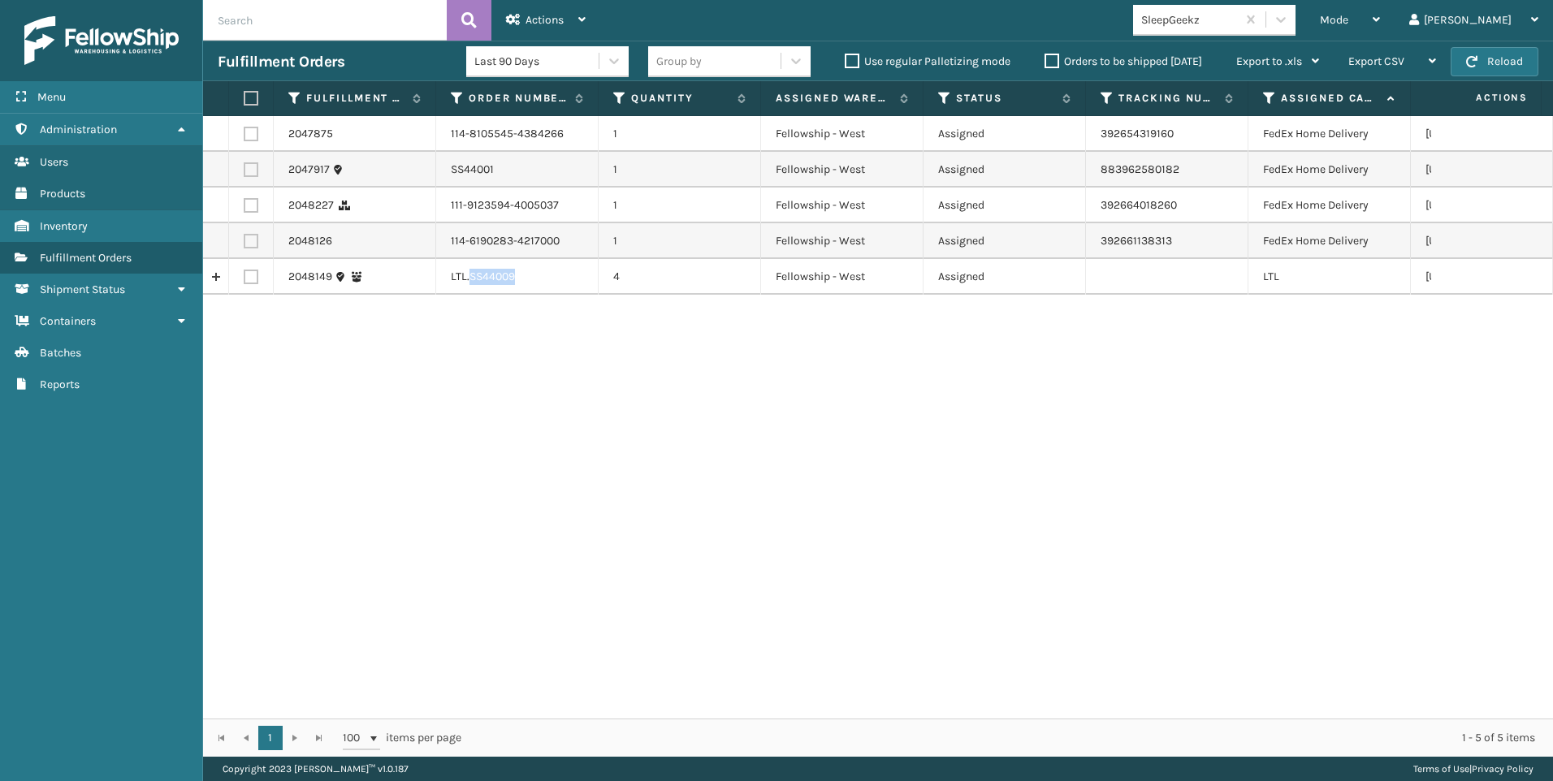
drag, startPoint x: 513, startPoint y: 273, endPoint x: 527, endPoint y: 272, distance: 14.6
click at [527, 272] on td "LTL.SS44009" at bounding box center [517, 277] width 162 height 36
drag, startPoint x: 527, startPoint y: 272, endPoint x: 498, endPoint y: 279, distance: 30.1
copy td "SS44009"
click at [257, 277] on label at bounding box center [251, 277] width 15 height 15
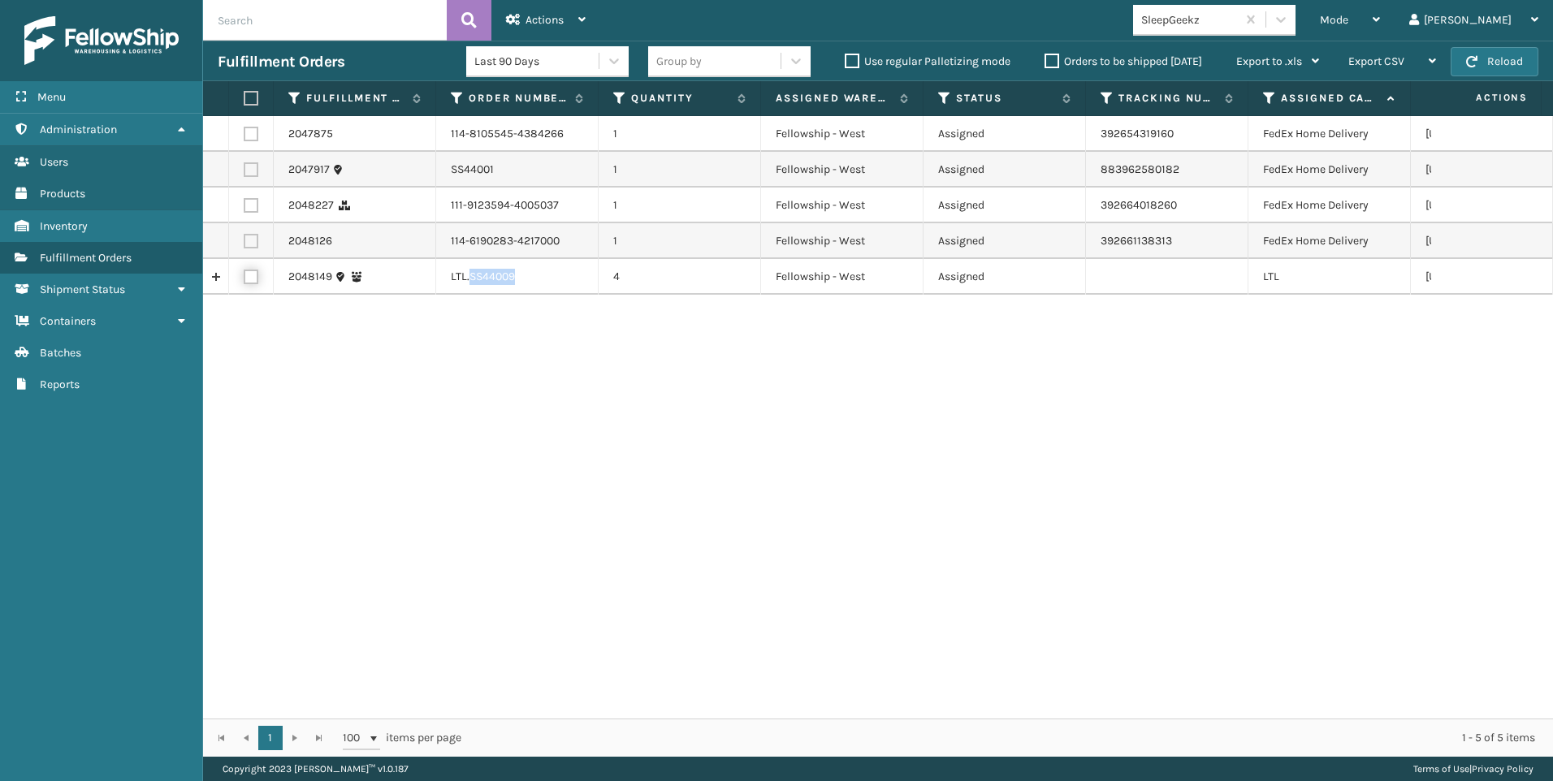
click at [244, 277] on input "checkbox" at bounding box center [244, 275] width 1 height 11
checkbox input "true"
click at [547, 28] on div "Actions" at bounding box center [546, 20] width 80 height 41
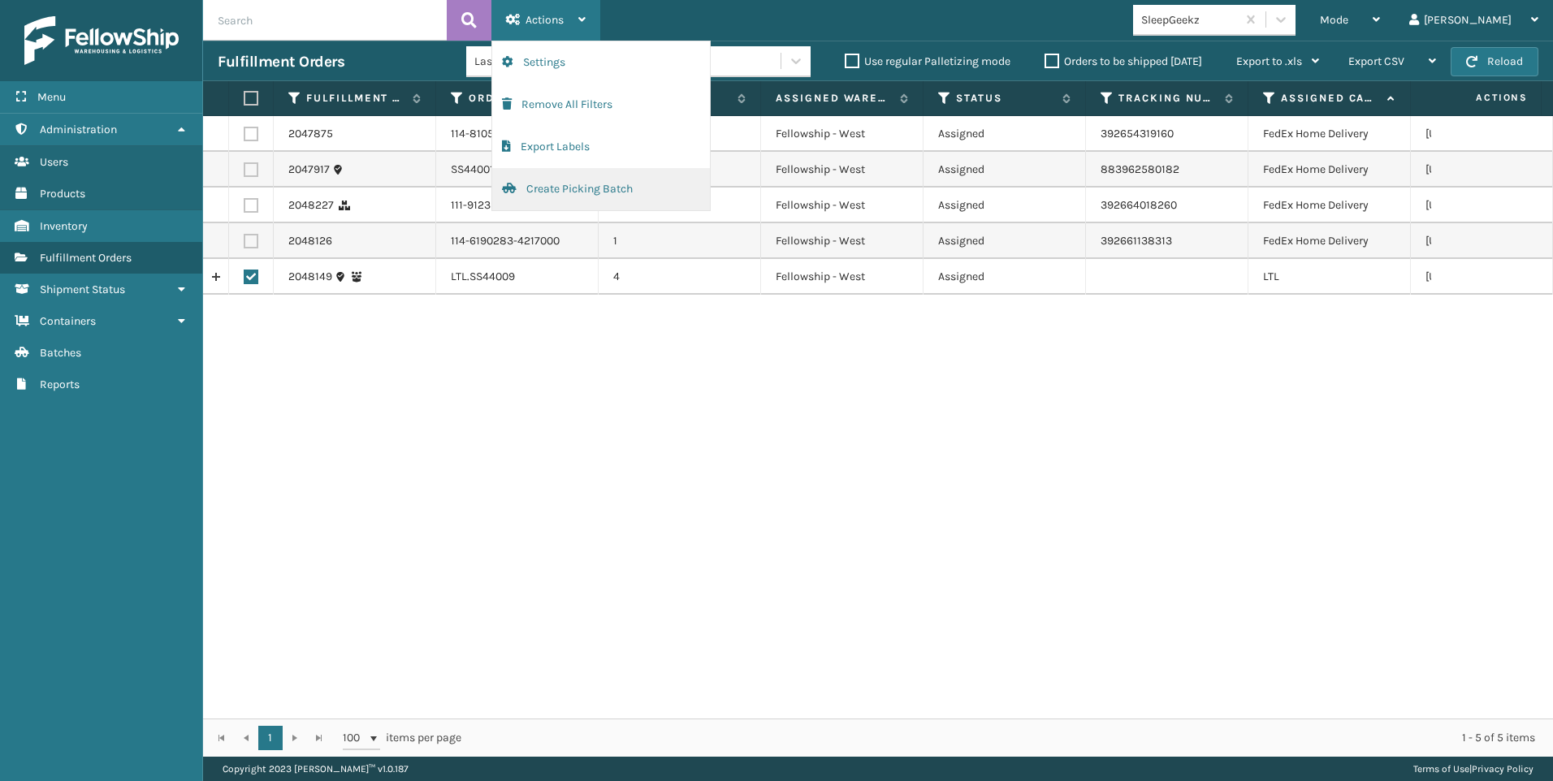
click at [591, 191] on button "Create Picking Batch" at bounding box center [601, 189] width 218 height 42
